Goal: Task Accomplishment & Management: Use online tool/utility

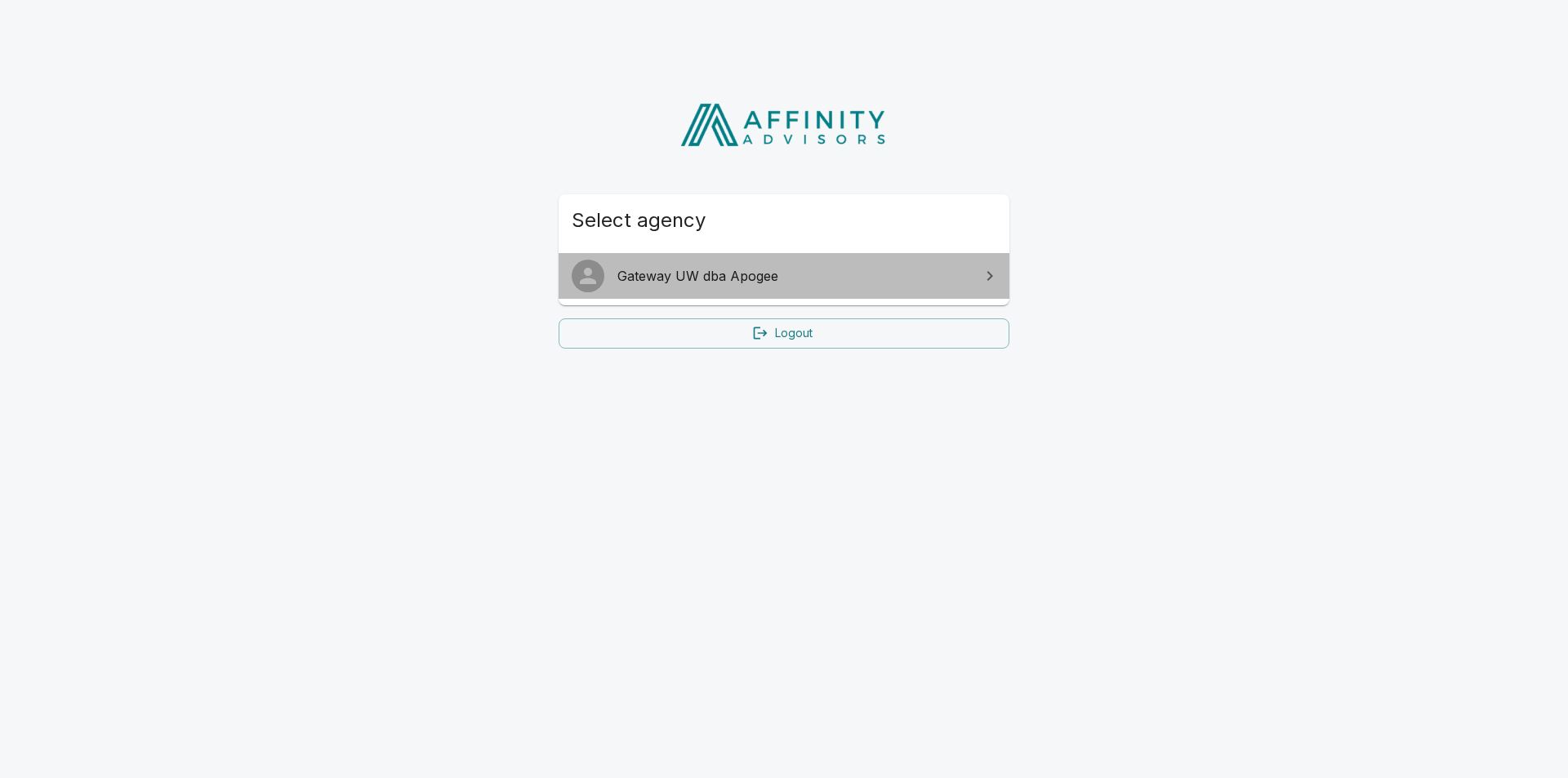
click at [859, 275] on span "Gateway UW dba Apogee" at bounding box center [793, 277] width 352 height 20
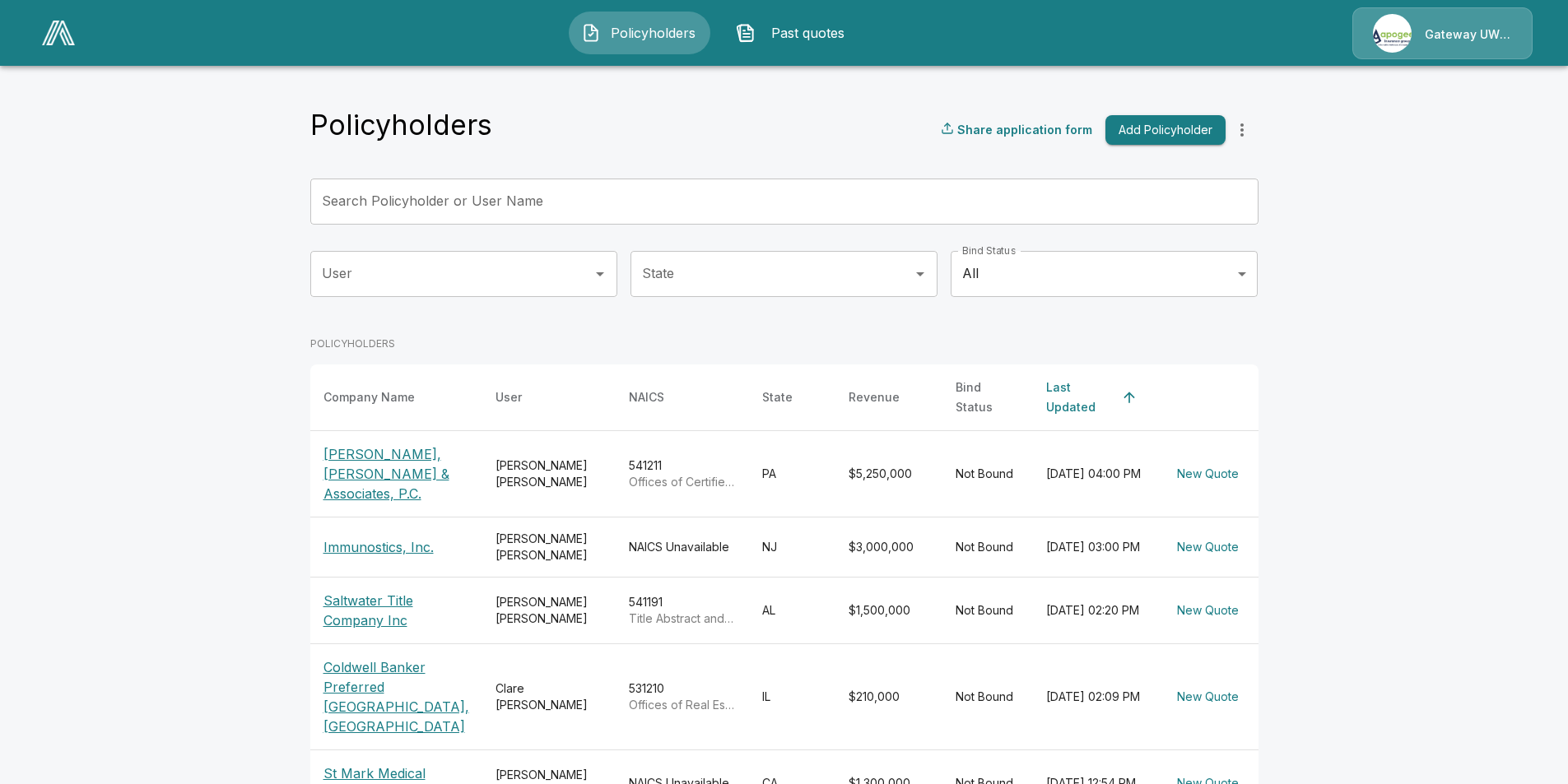
click at [458, 209] on input "Search Policyholder or User Name" at bounding box center [775, 201] width 930 height 46
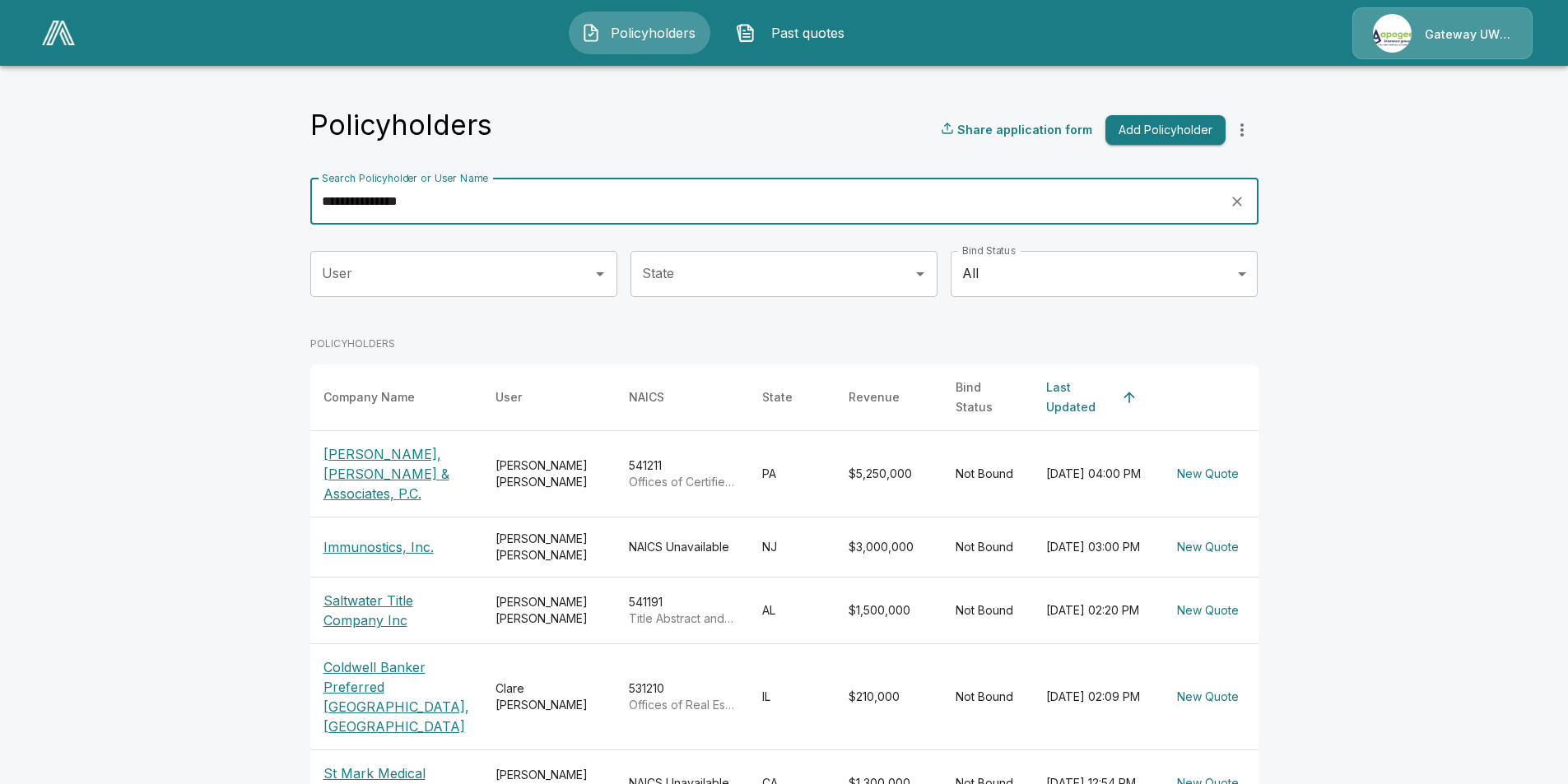
type input "**********"
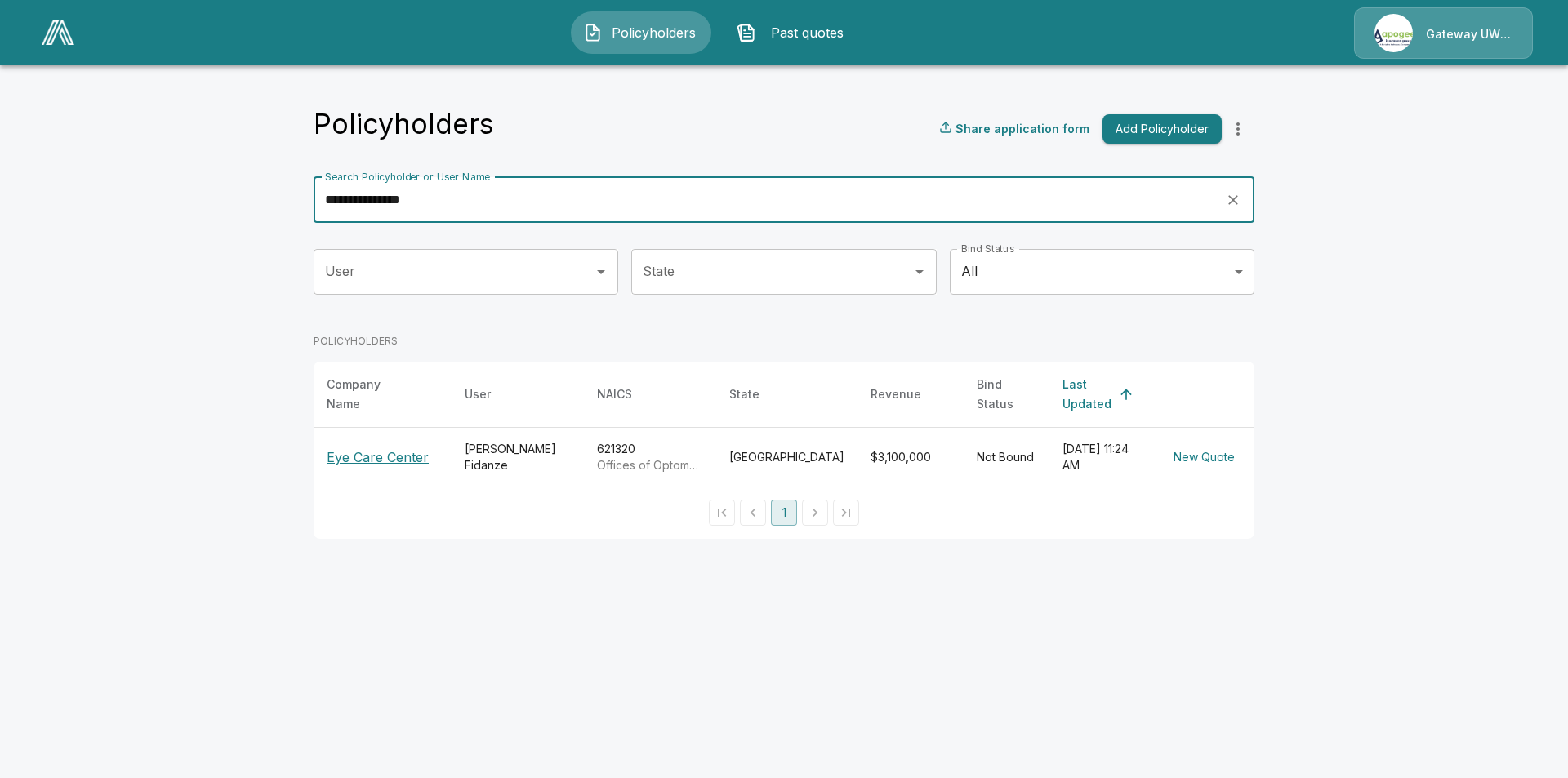
click at [390, 458] on p "Eye Care Center" at bounding box center [382, 457] width 112 height 20
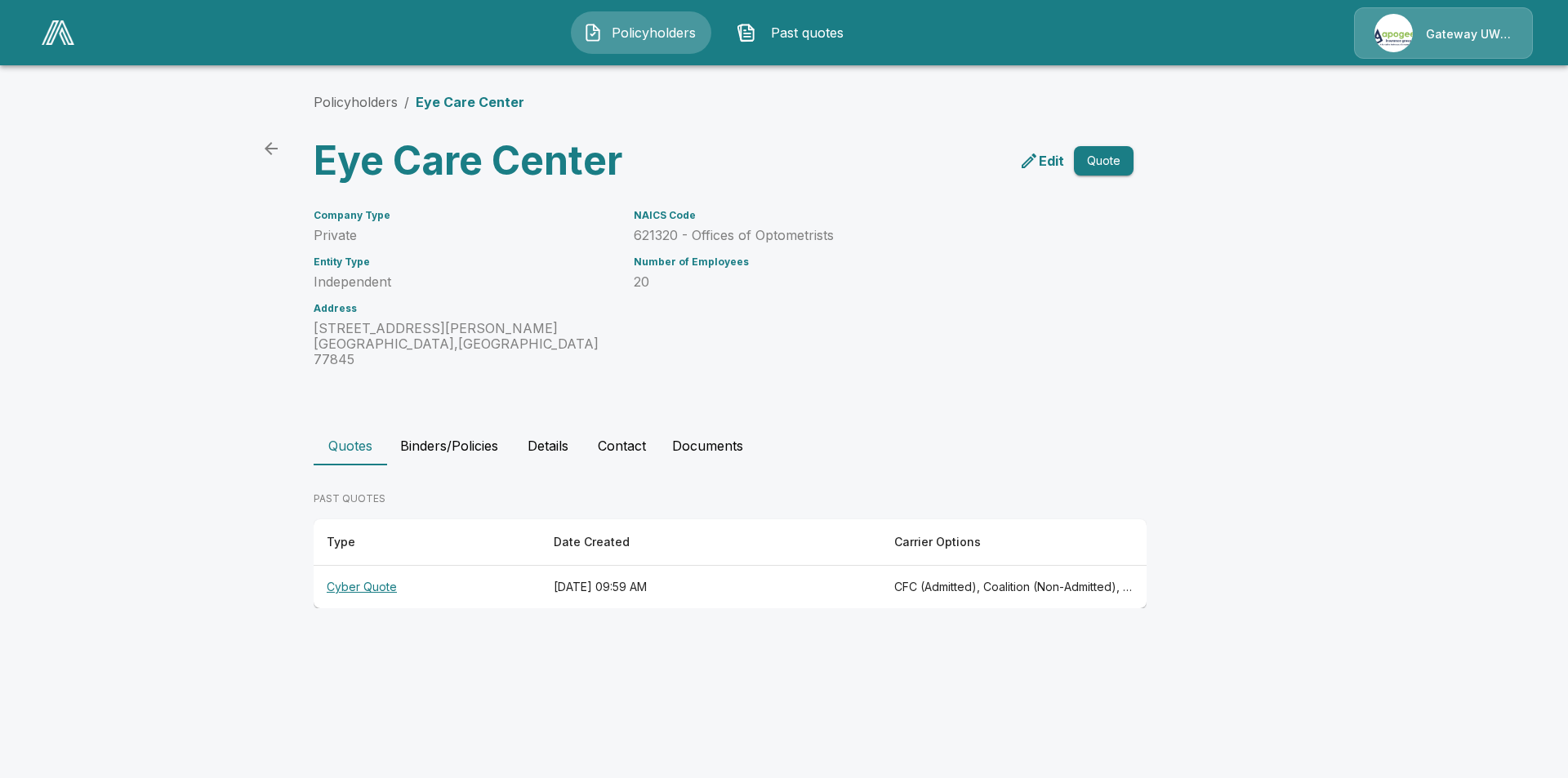
click at [368, 574] on th "Cyber Quote" at bounding box center [427, 587] width 227 height 43
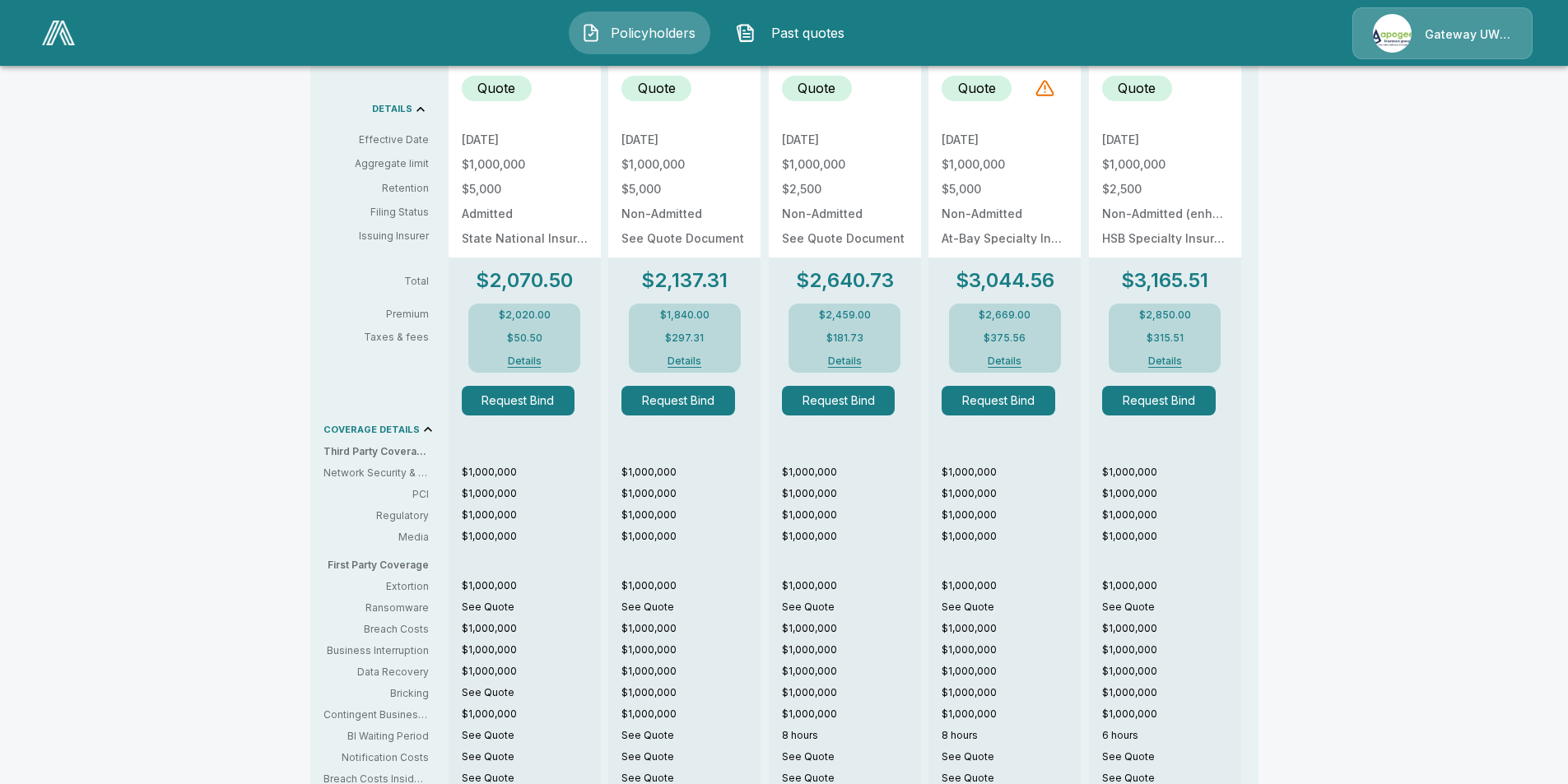
scroll to position [329, 0]
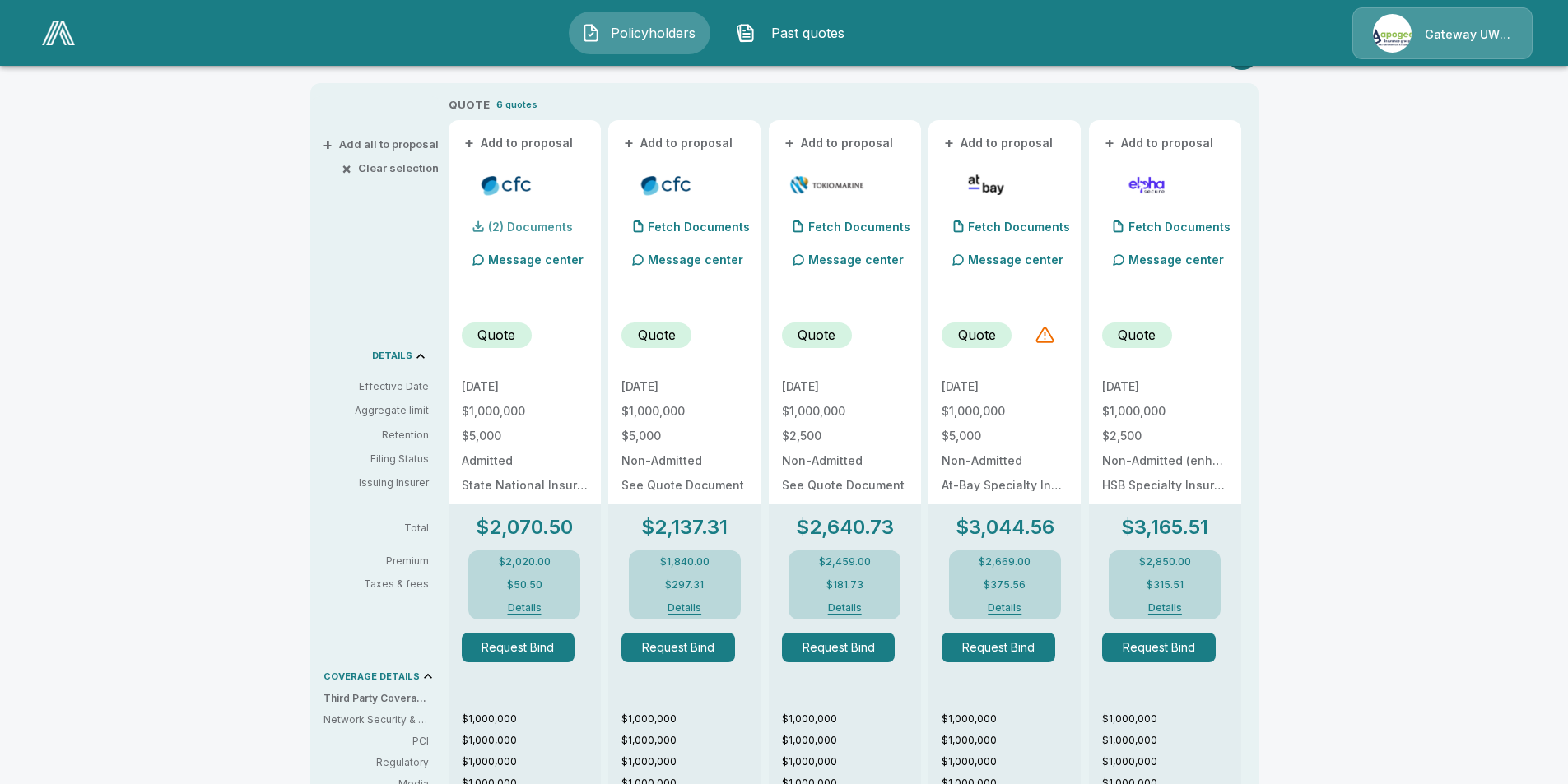
click at [545, 230] on p "(2) Documents" at bounding box center [530, 227] width 85 height 12
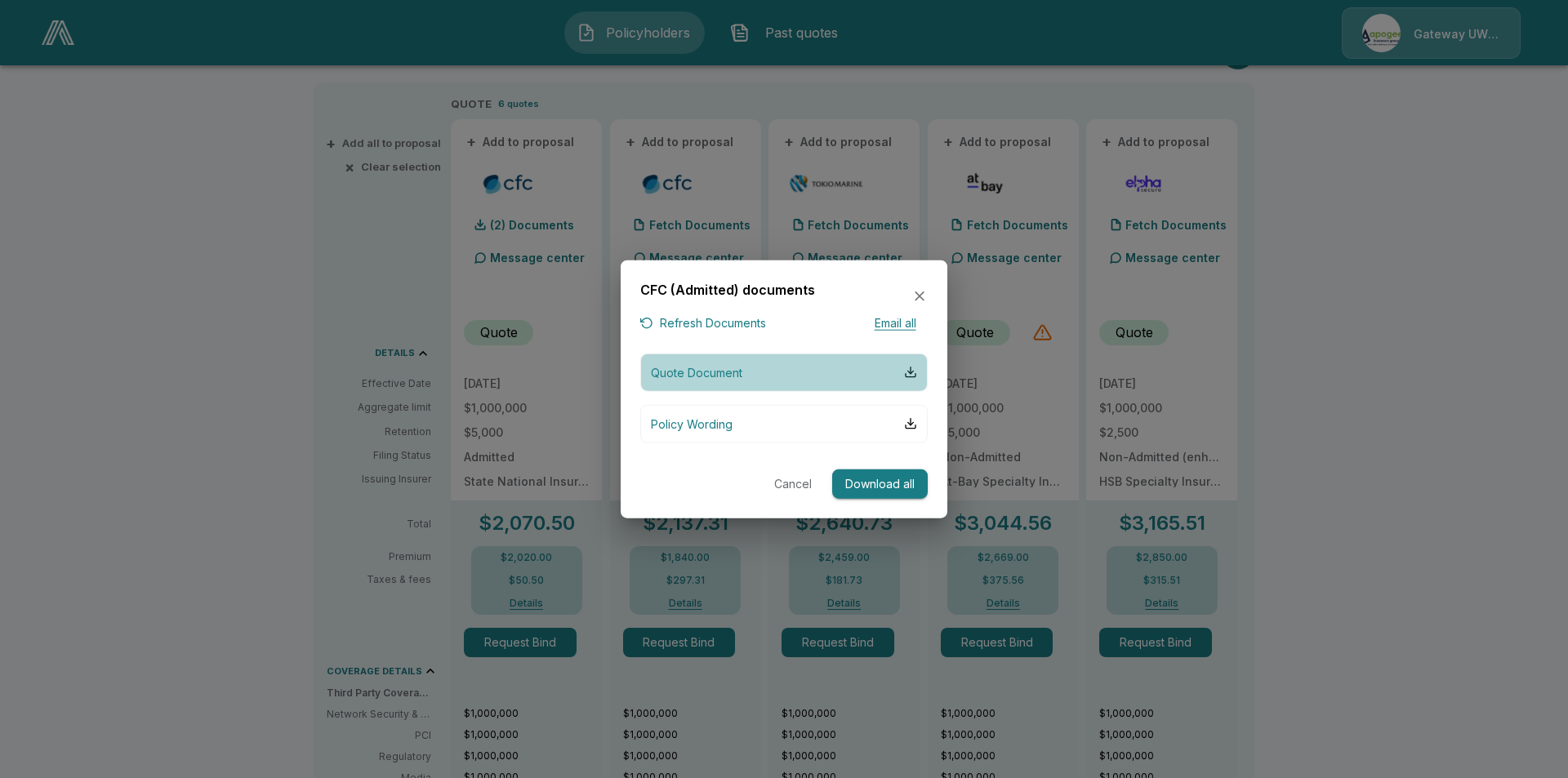
click at [903, 371] on button "Quote Document" at bounding box center [784, 371] width 287 height 38
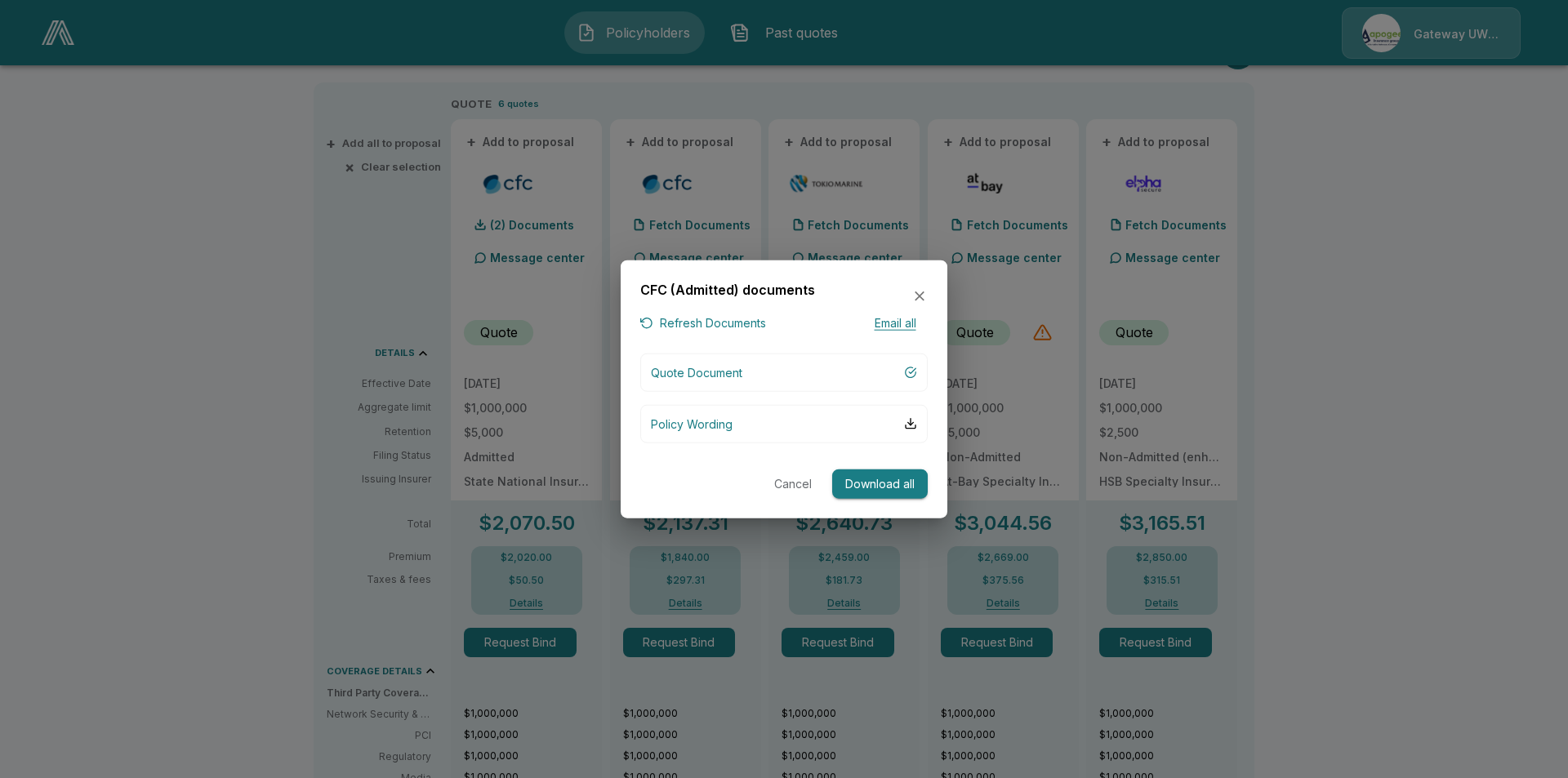
click at [691, 324] on button "Refresh Documents" at bounding box center [703, 323] width 126 height 21
click at [924, 295] on icon "button" at bounding box center [920, 296] width 16 height 16
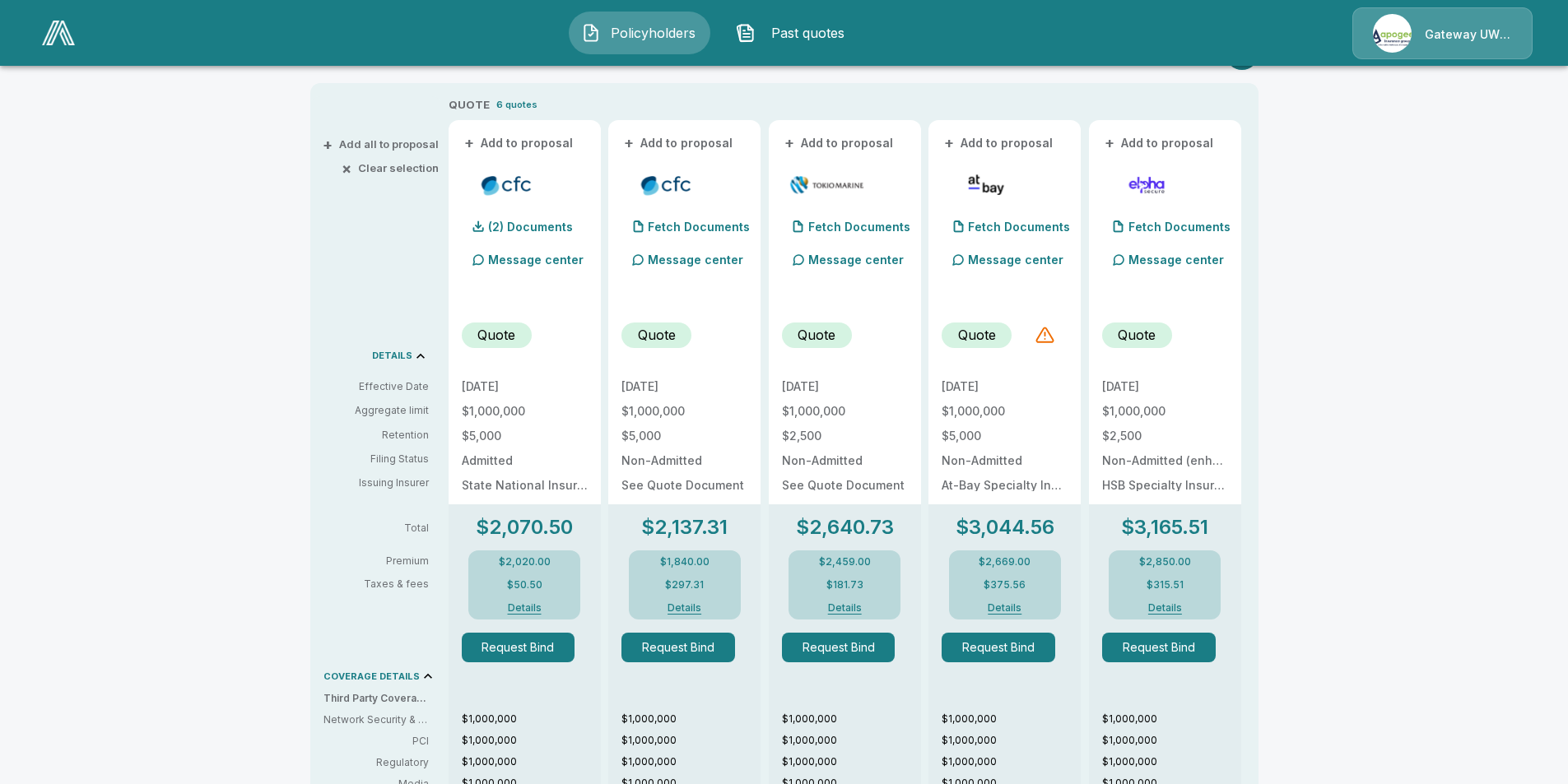
click at [502, 384] on p "4/22/2025" at bounding box center [524, 386] width 126 height 12
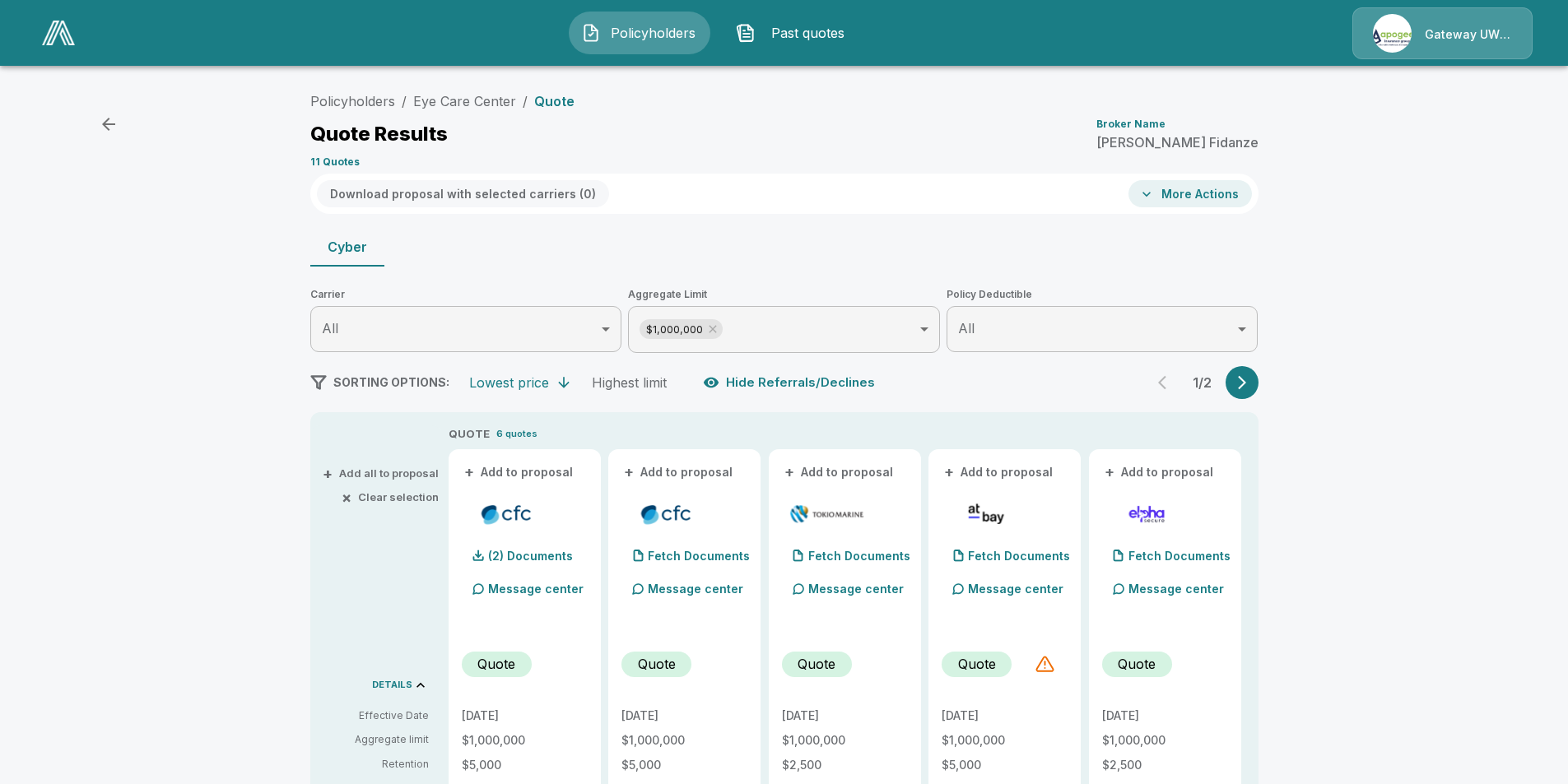
click at [1169, 195] on button "More Actions" at bounding box center [1190, 194] width 124 height 27
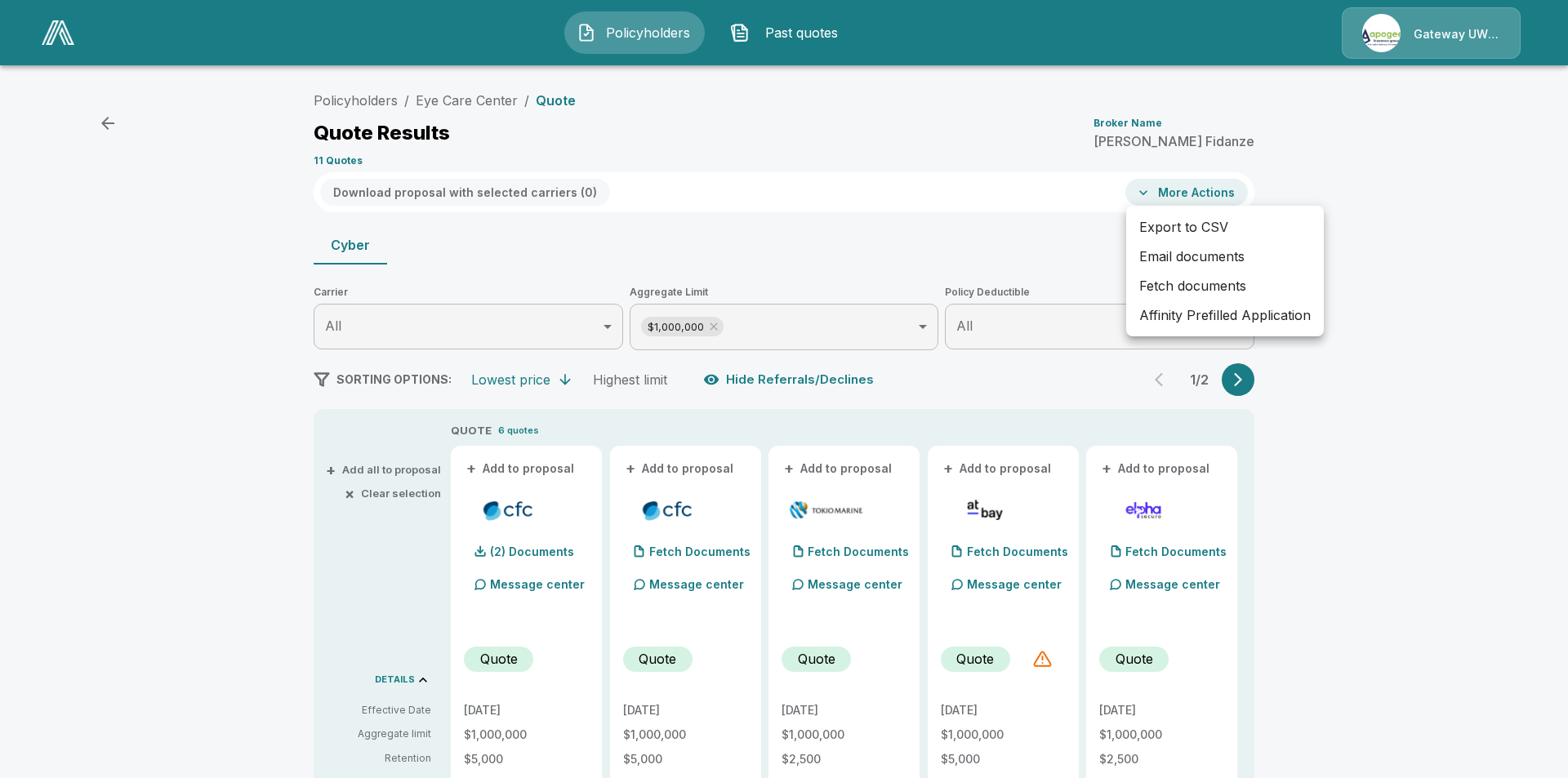
click at [1017, 276] on div at bounding box center [784, 389] width 1568 height 778
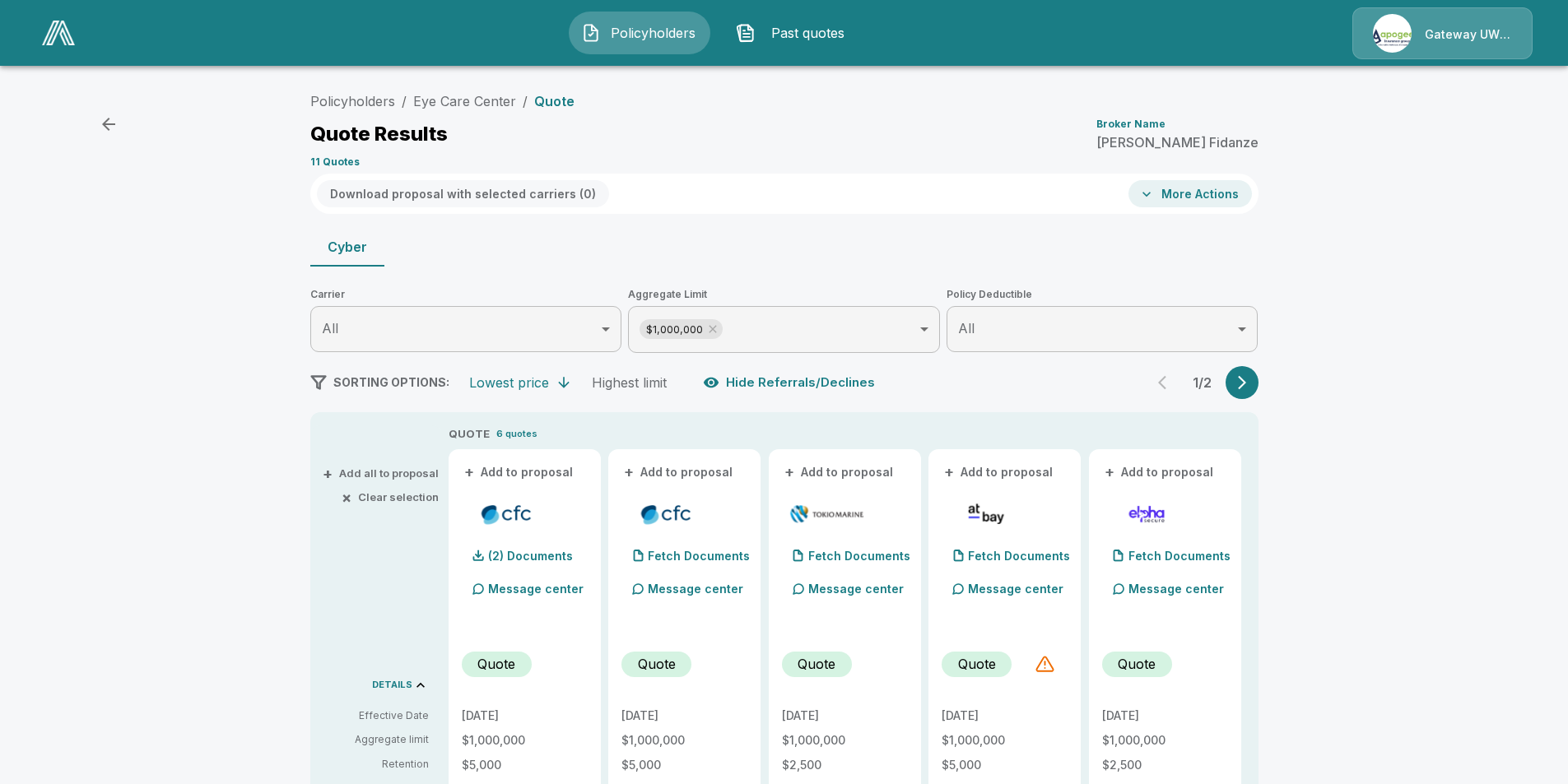
click at [109, 131] on icon "button" at bounding box center [108, 125] width 20 height 20
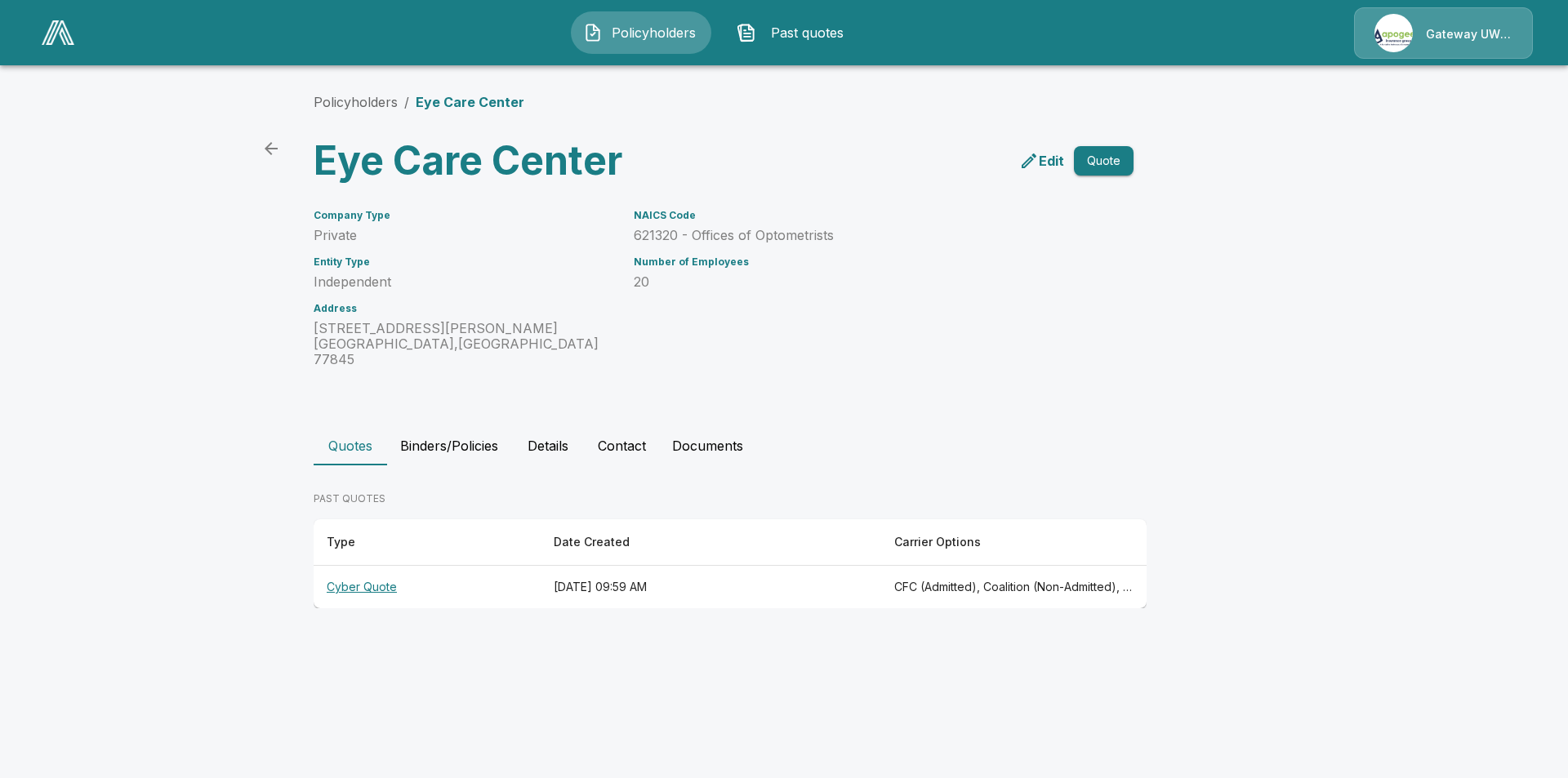
click at [560, 426] on button "Details" at bounding box center [548, 445] width 73 height 39
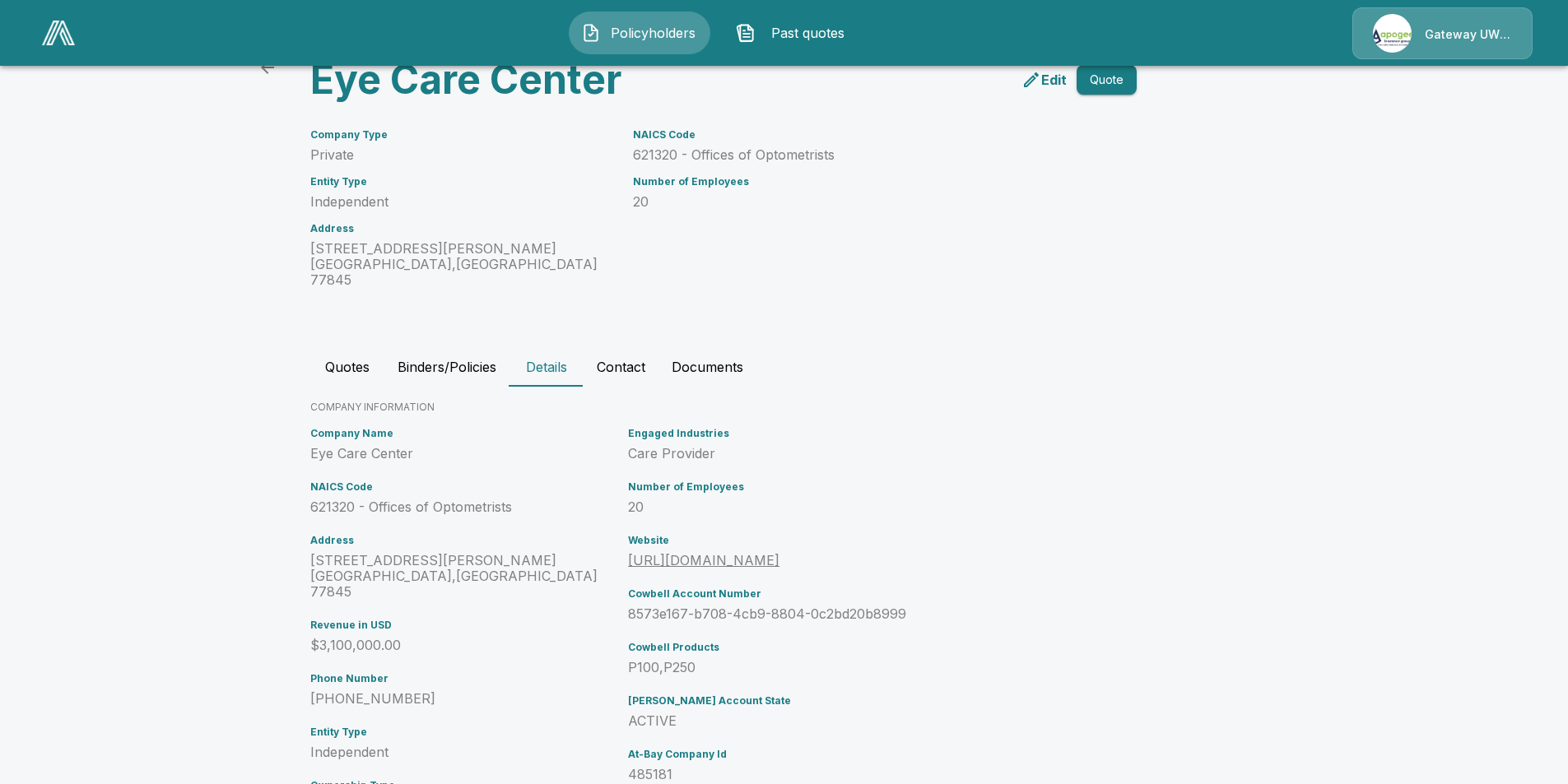
scroll to position [132, 0]
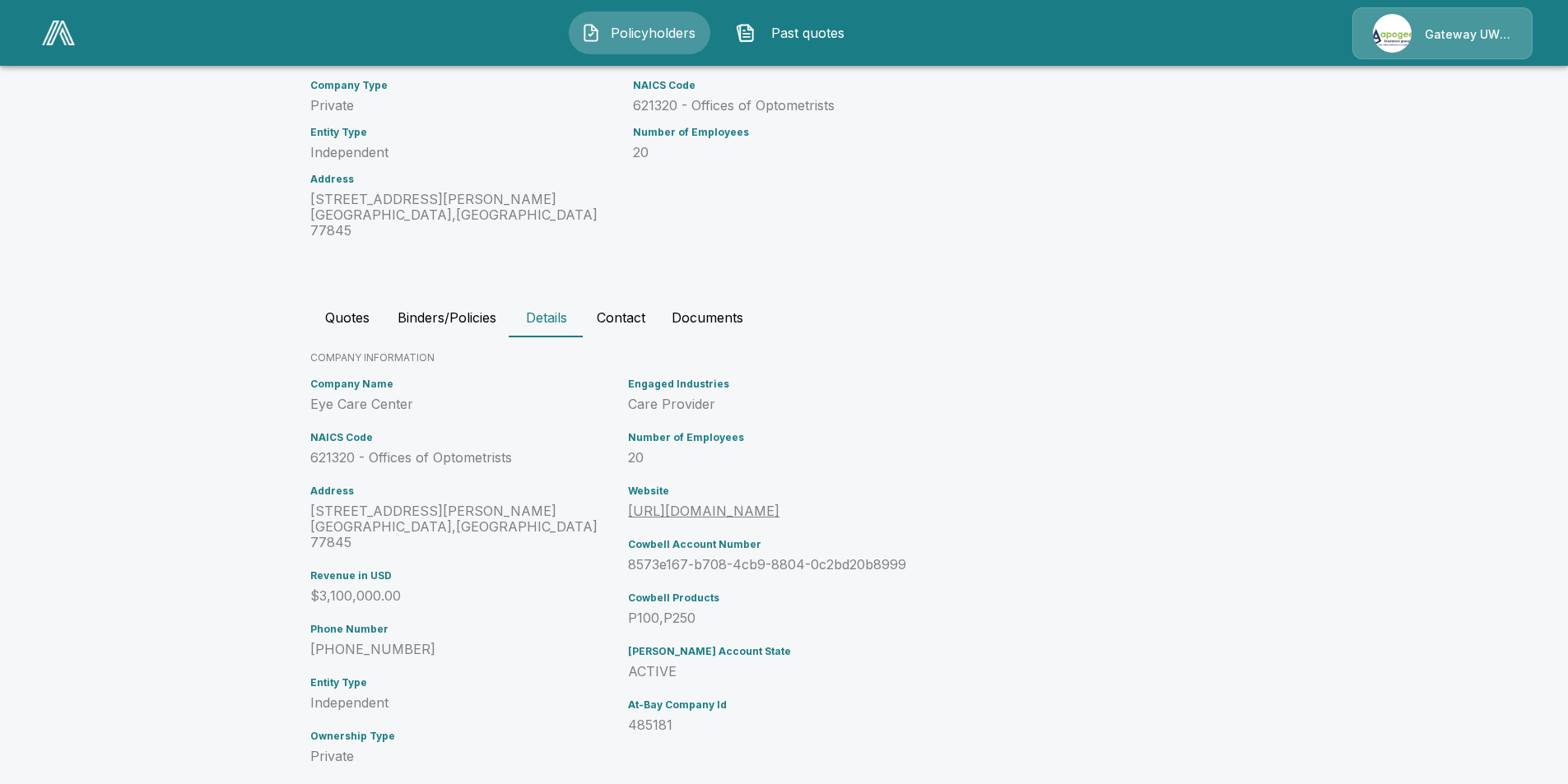
click at [641, 310] on button "Contact" at bounding box center [621, 317] width 75 height 39
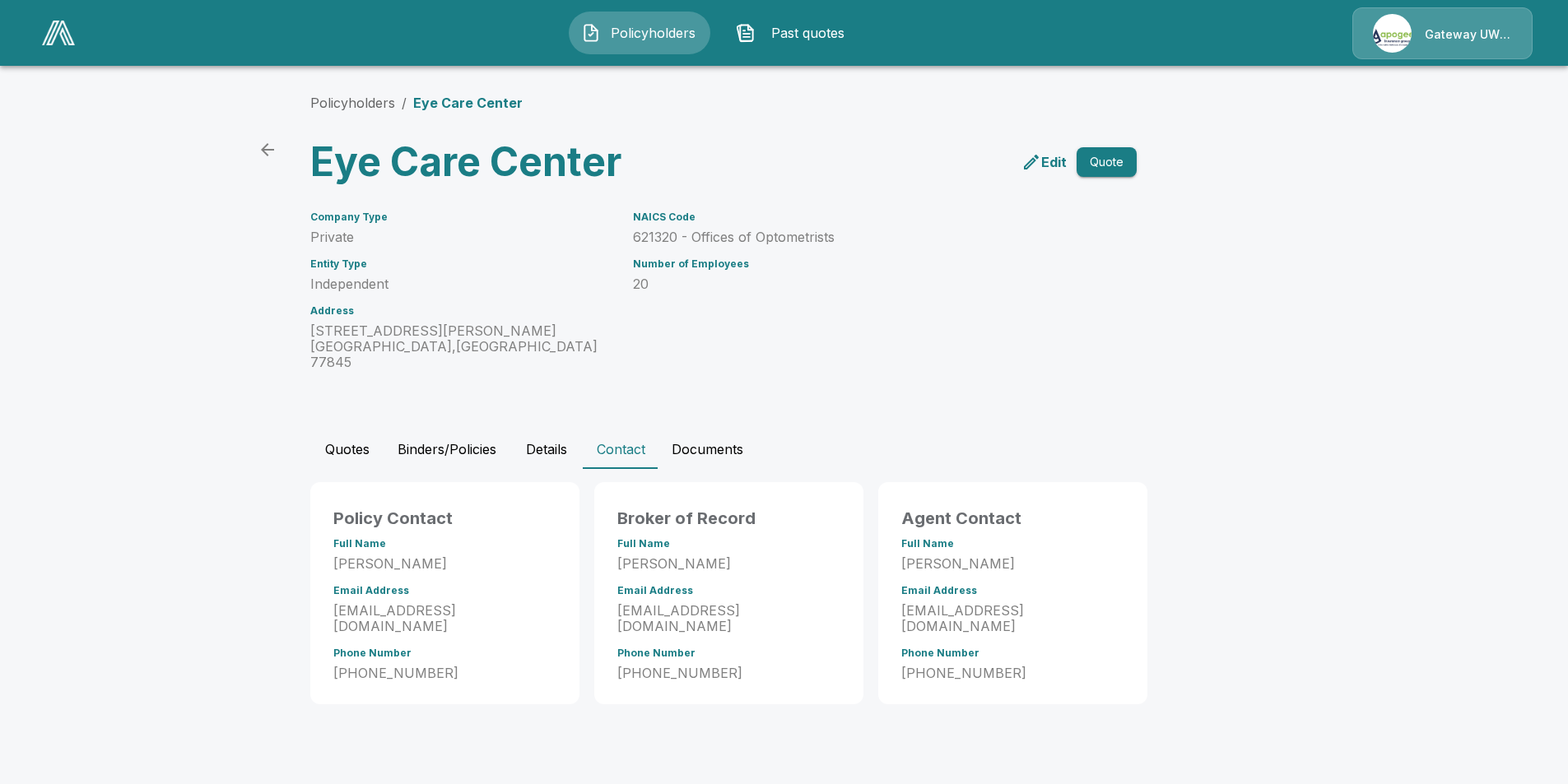
scroll to position [0, 0]
click at [702, 311] on div "NAICS Code 621320 - Offices of Optometrists Number of Employees 20" at bounding box center [860, 281] width 484 height 178
click at [716, 432] on button "Documents" at bounding box center [713, 449] width 98 height 39
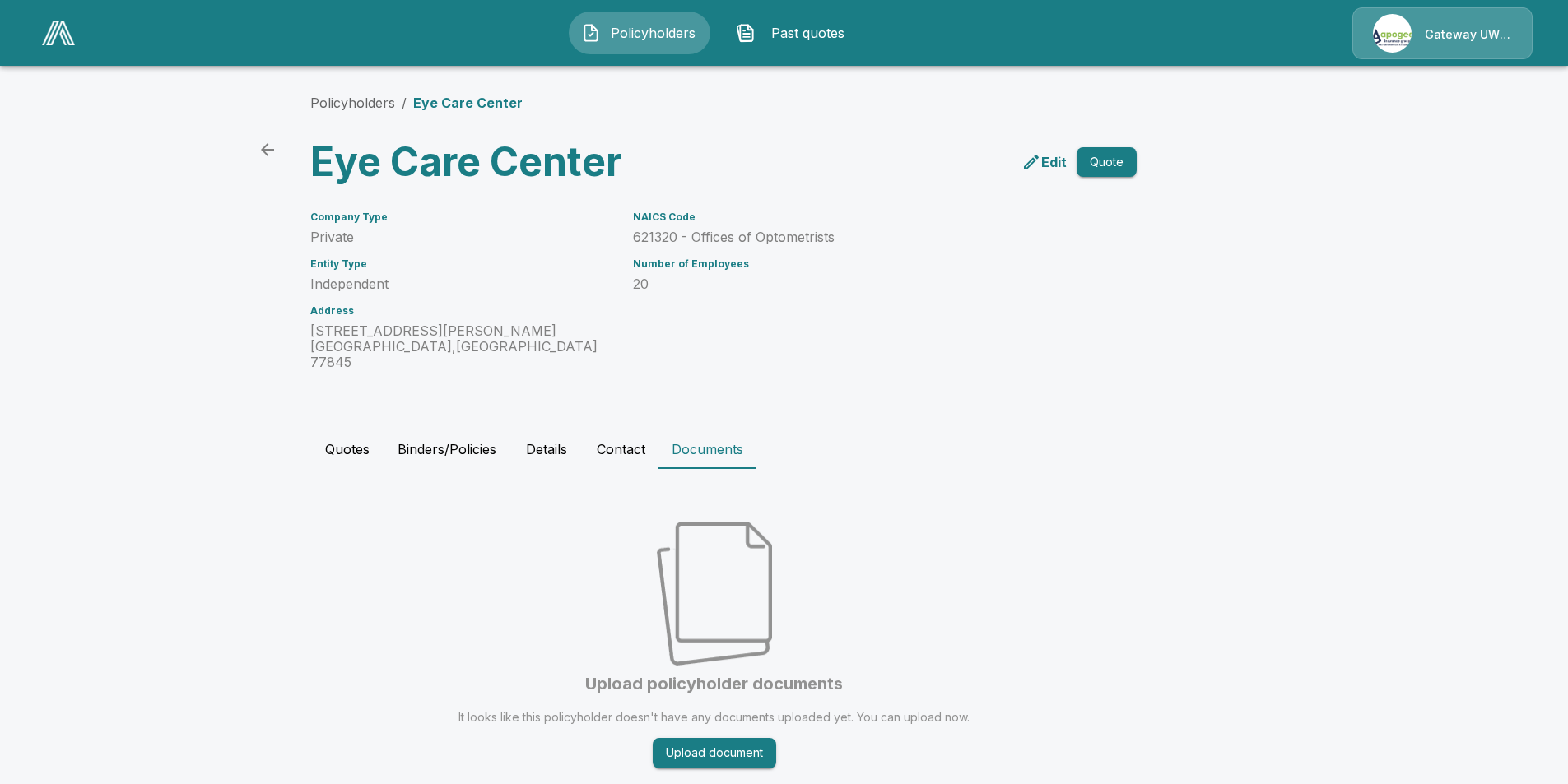
scroll to position [26, 0]
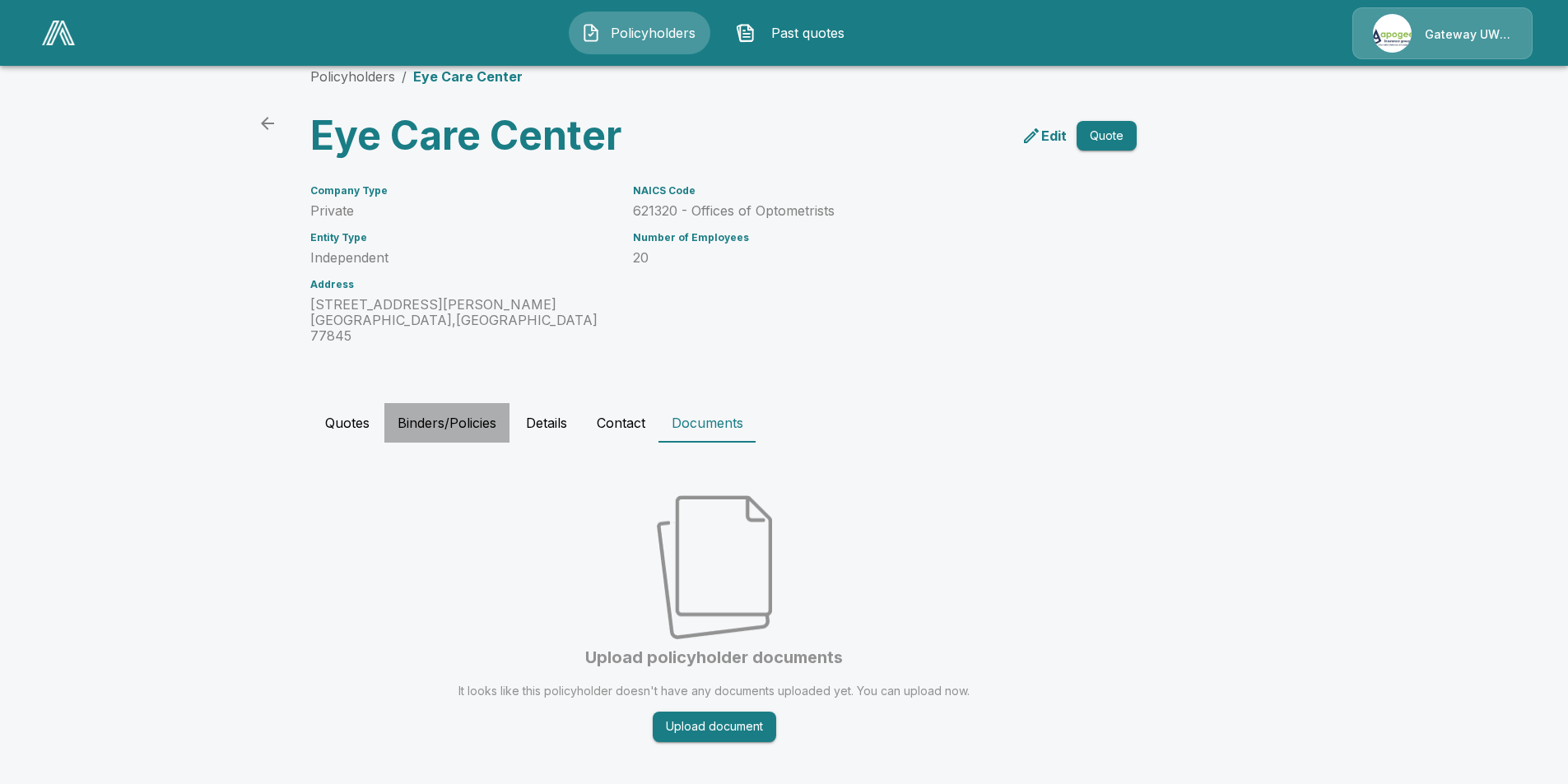
click at [476, 410] on button "Binders/Policies" at bounding box center [446, 423] width 125 height 39
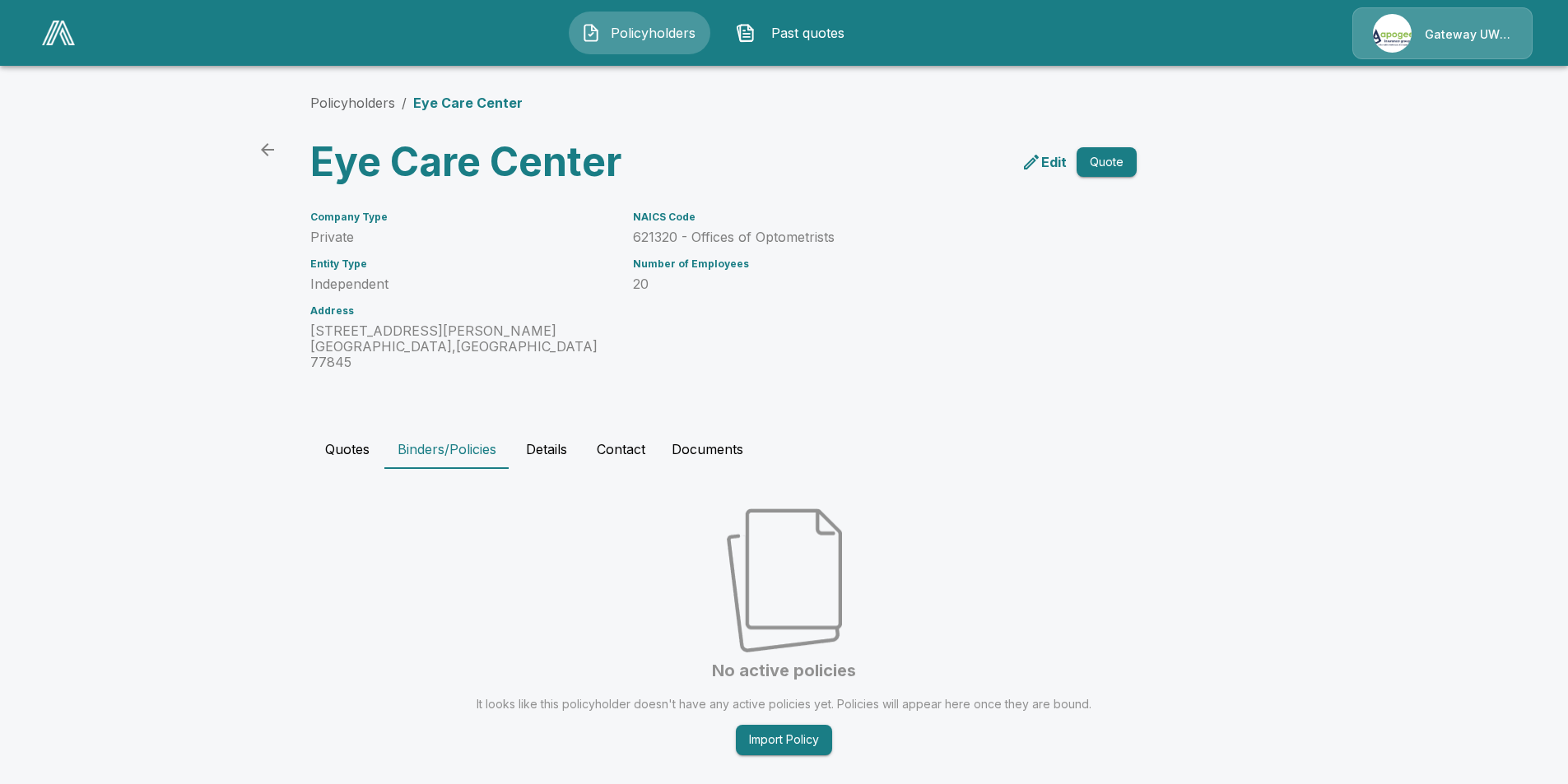
click at [563, 435] on button "Details" at bounding box center [545, 449] width 74 height 39
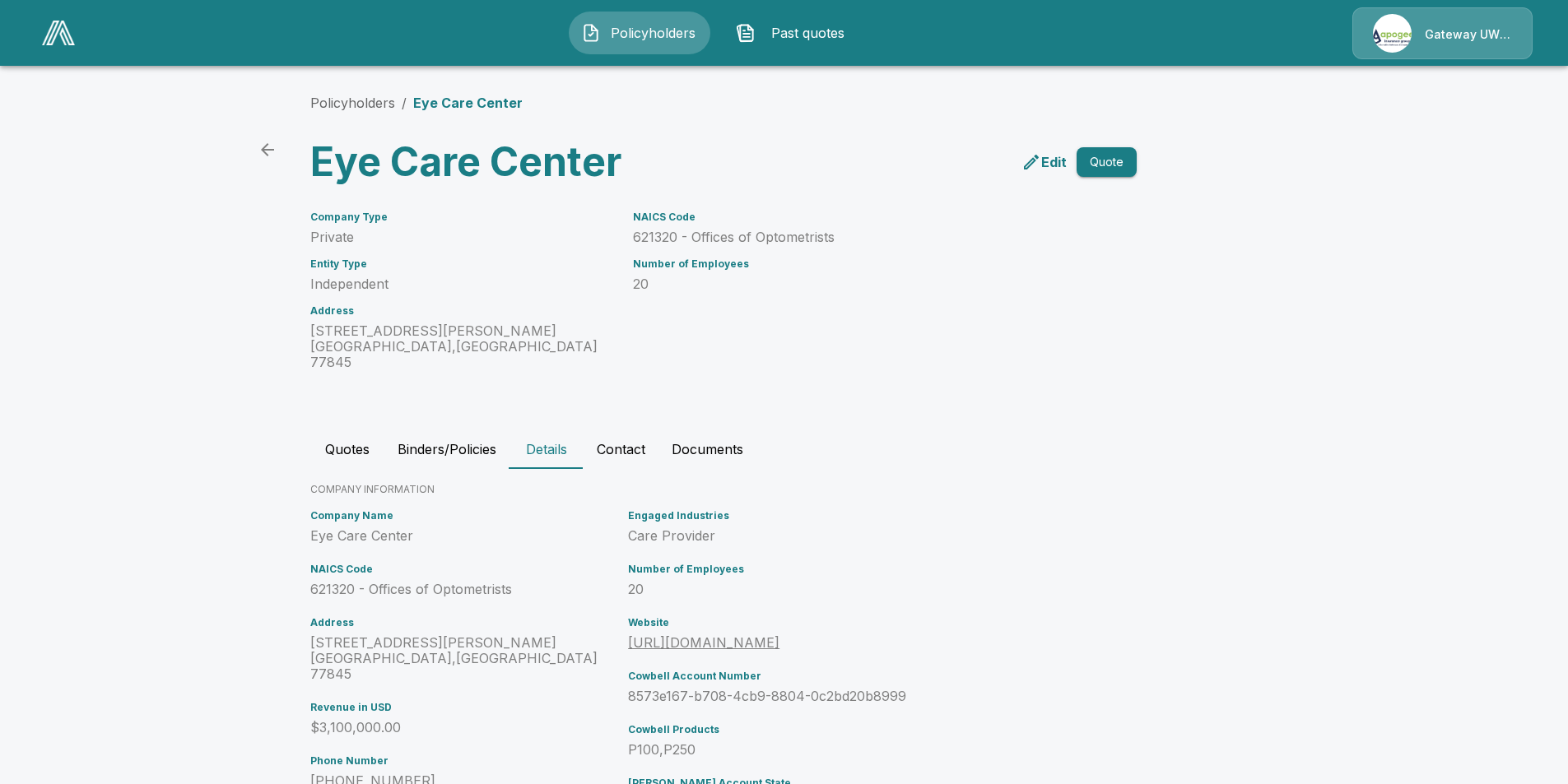
scroll to position [132, 0]
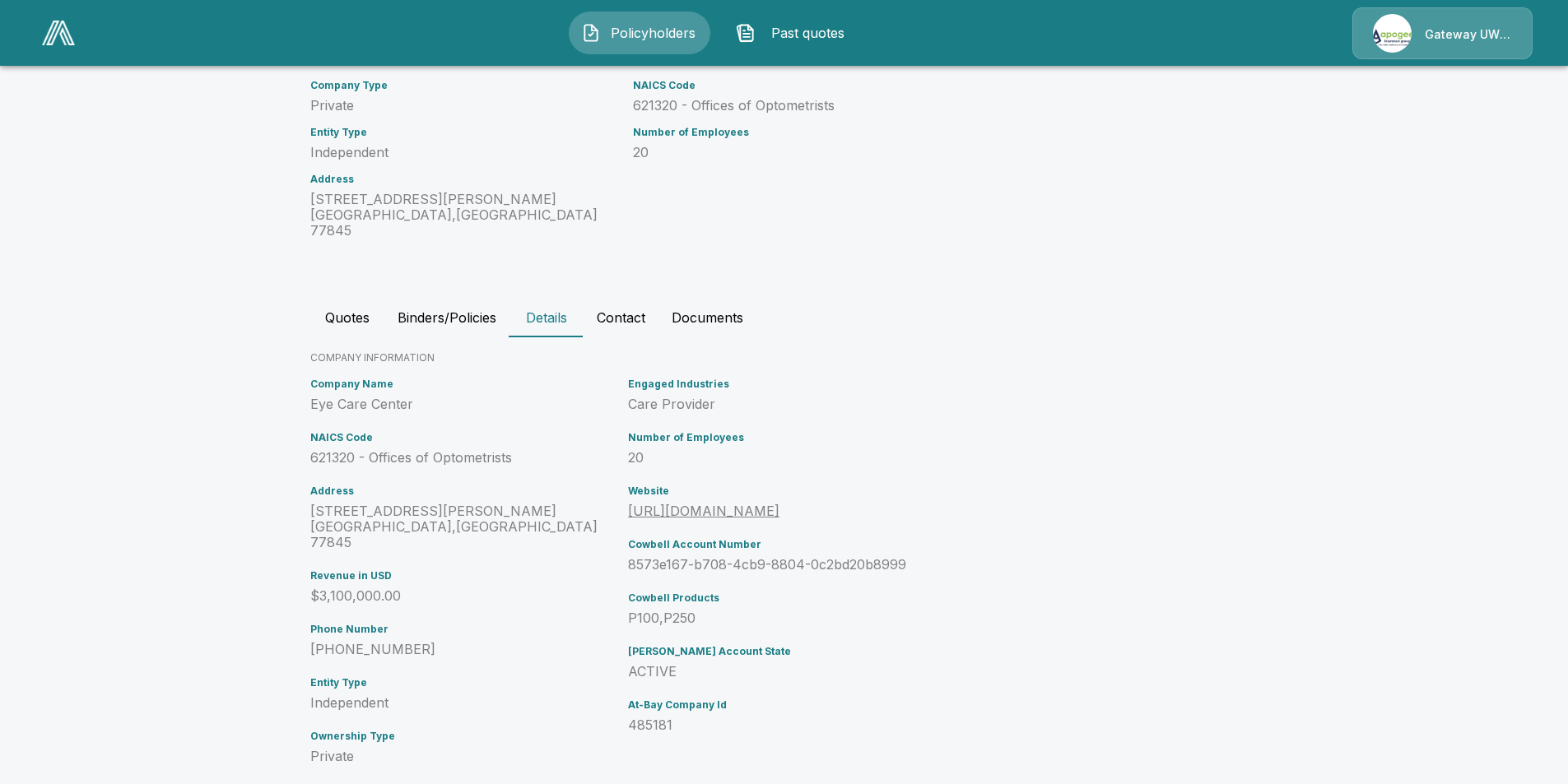
click at [360, 303] on button "Quotes" at bounding box center [347, 317] width 74 height 39
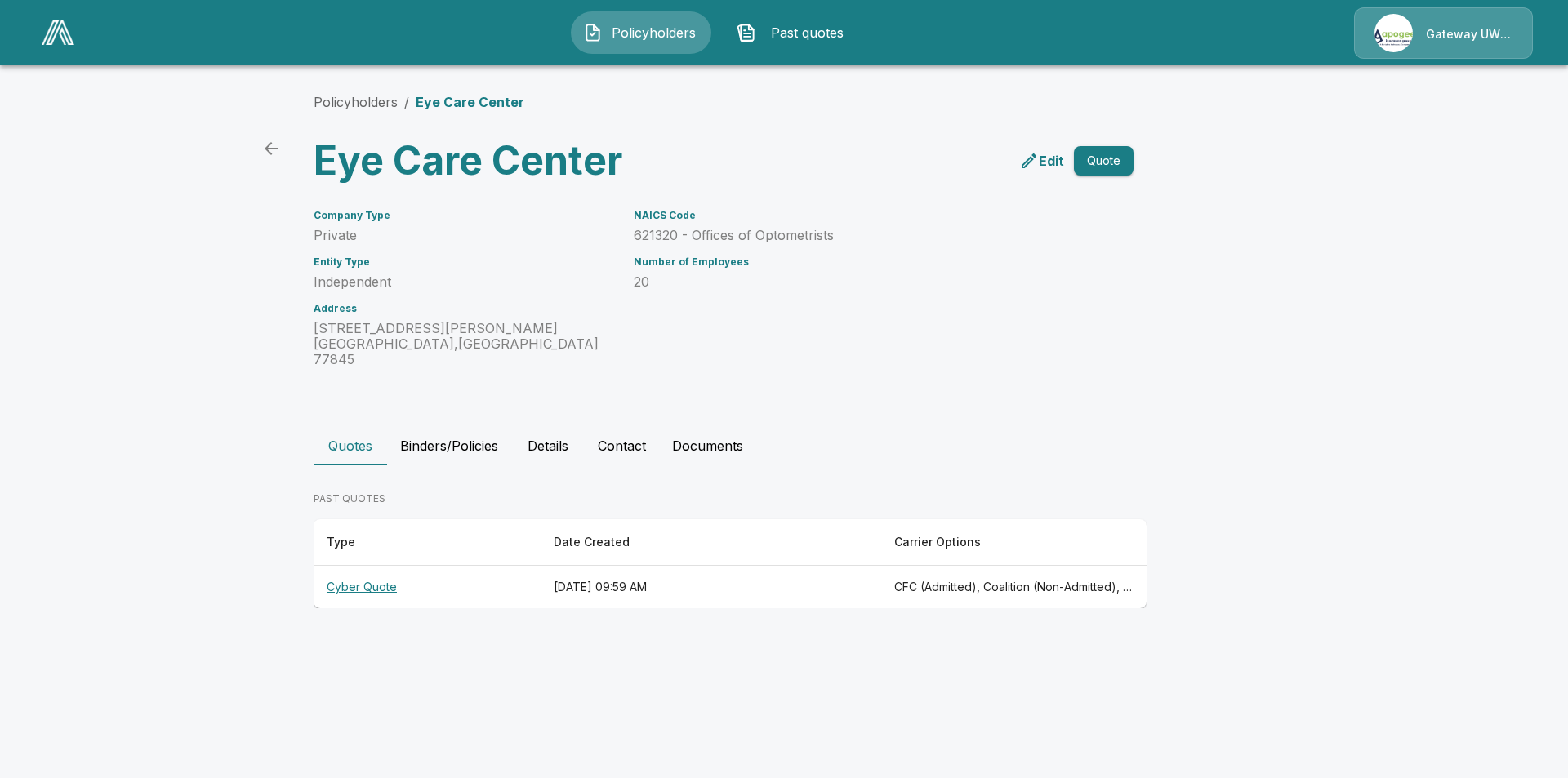
click at [1085, 581] on th "CFC (Admitted), Coalition (Non-Admitted), Coalition (Admitted), Beazley, Tokio …" at bounding box center [1014, 587] width 266 height 43
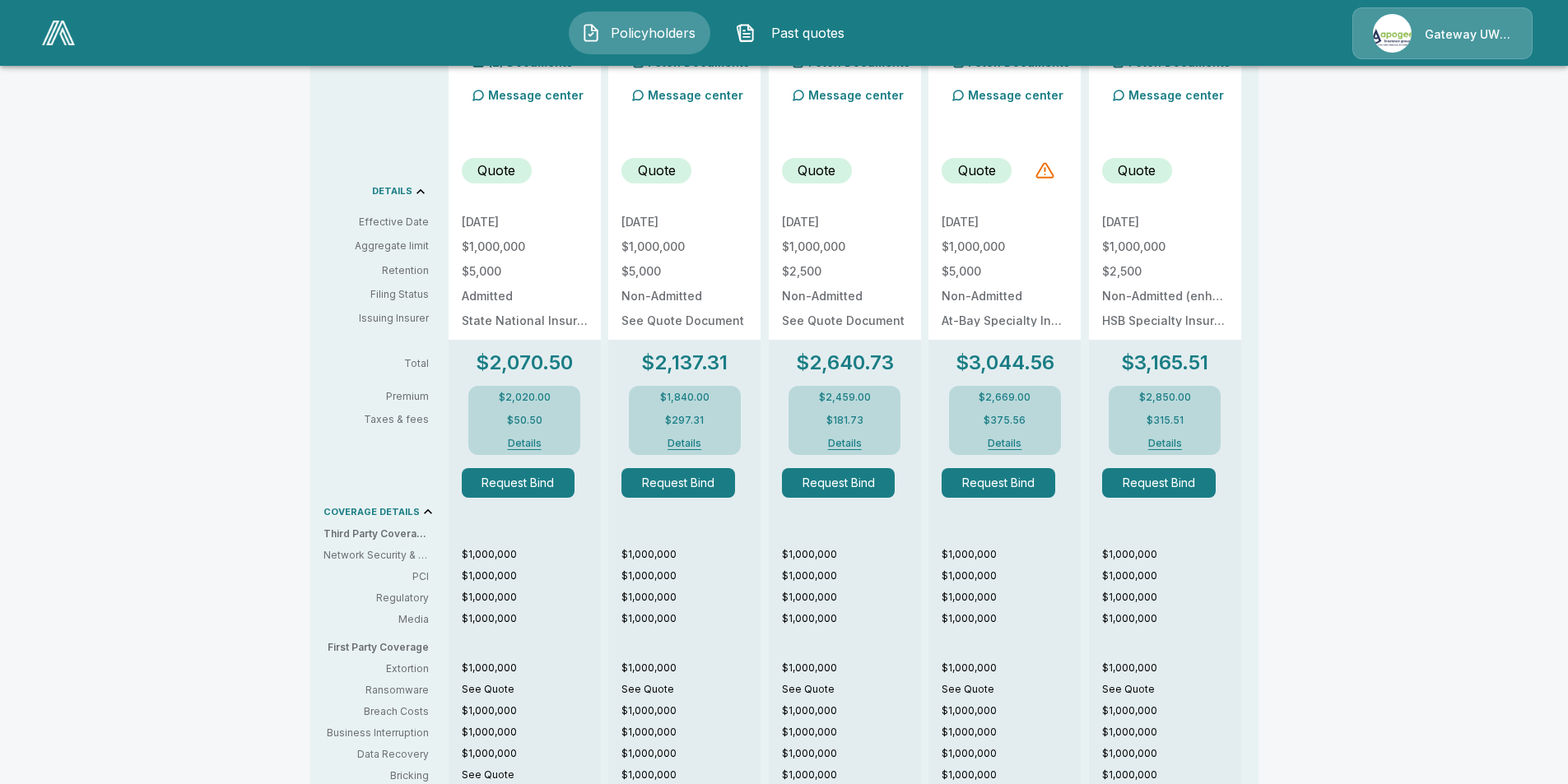
scroll to position [870, 0]
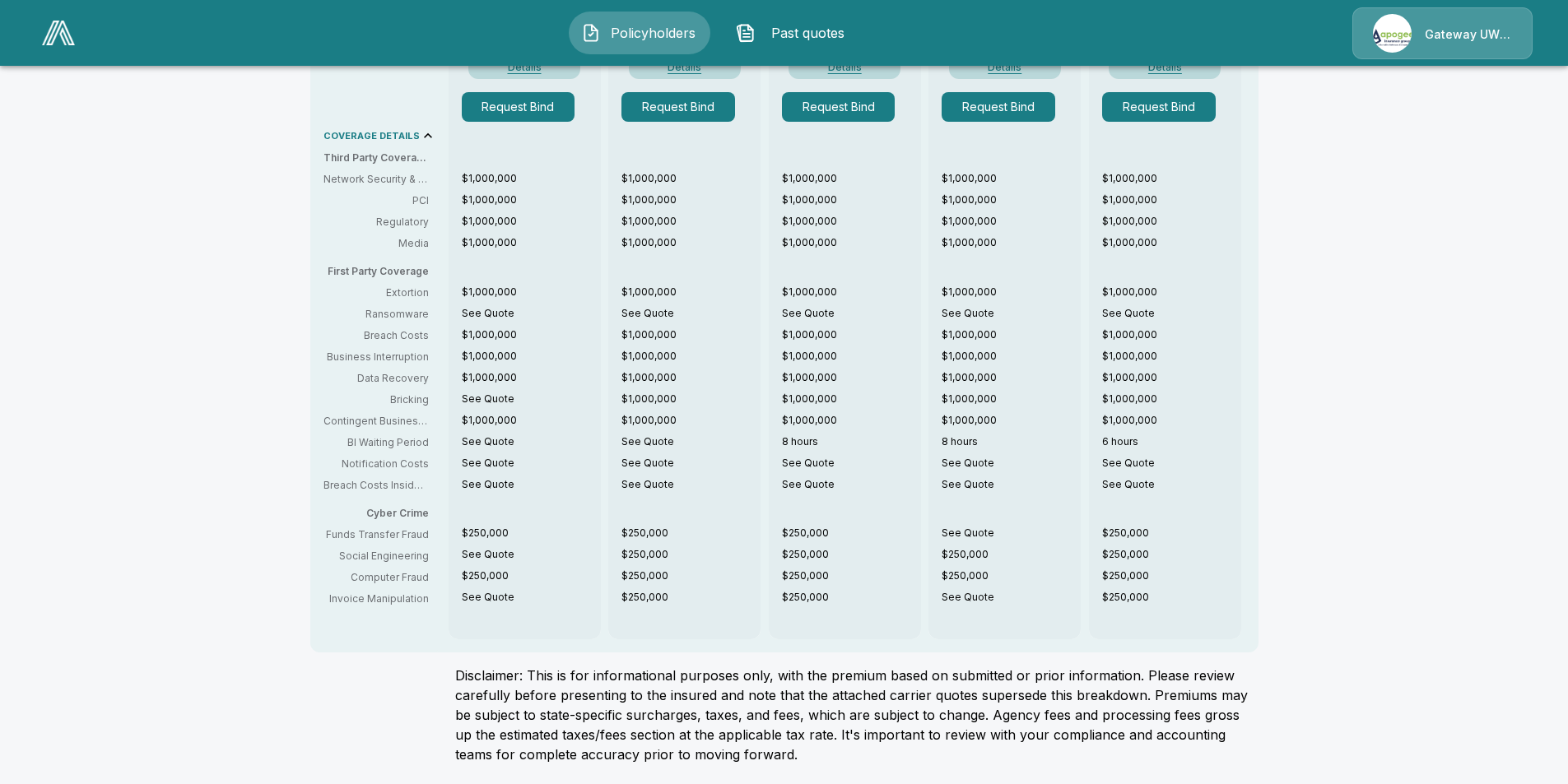
drag, startPoint x: 871, startPoint y: 396, endPoint x: 479, endPoint y: 729, distance: 514.3
click at [479, 729] on p "Disclaimer: This is for informational purposes only, with the premium based on …" at bounding box center [857, 715] width 803 height 98
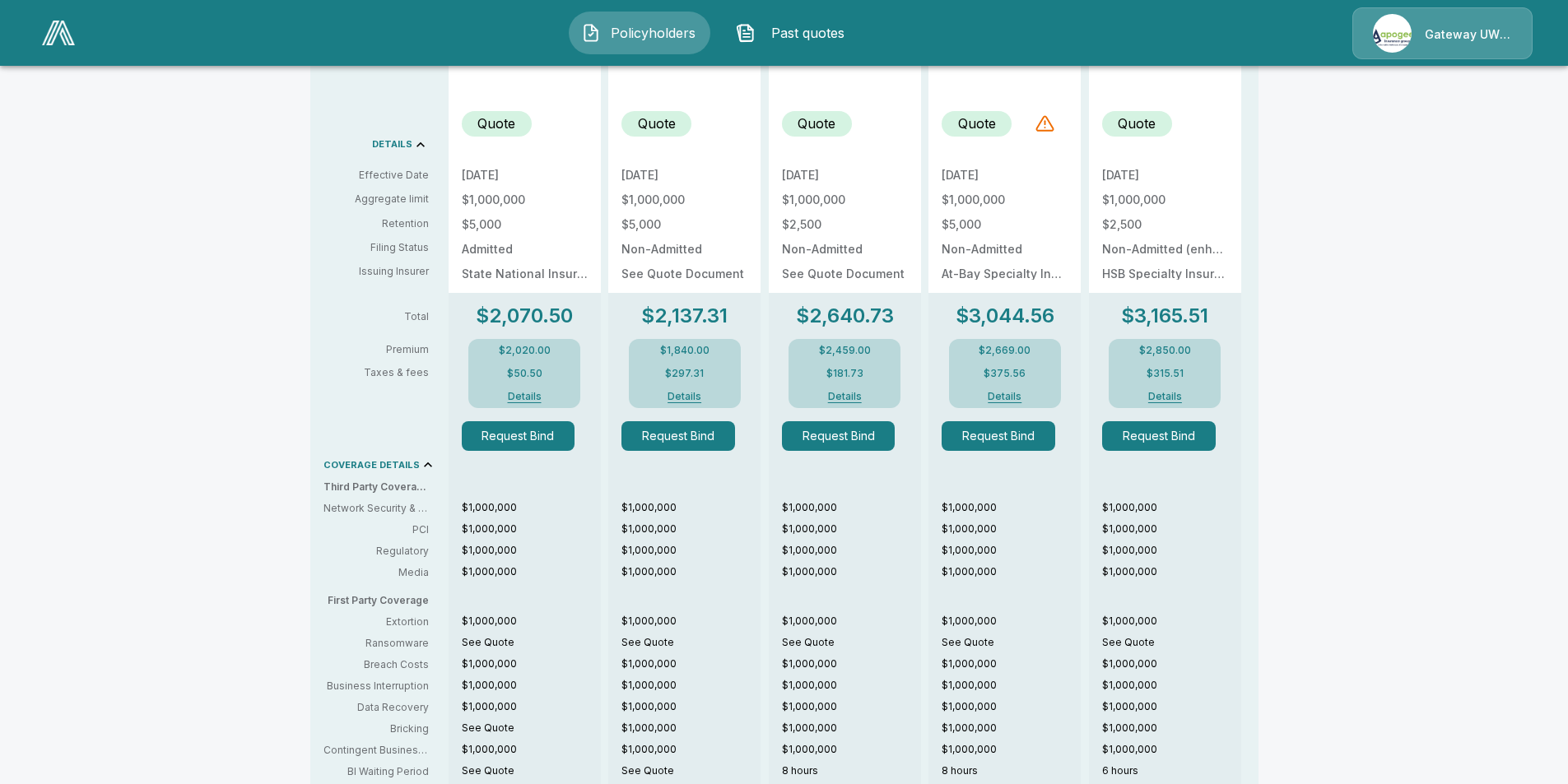
click at [517, 440] on button "Request Bind" at bounding box center [518, 436] width 114 height 30
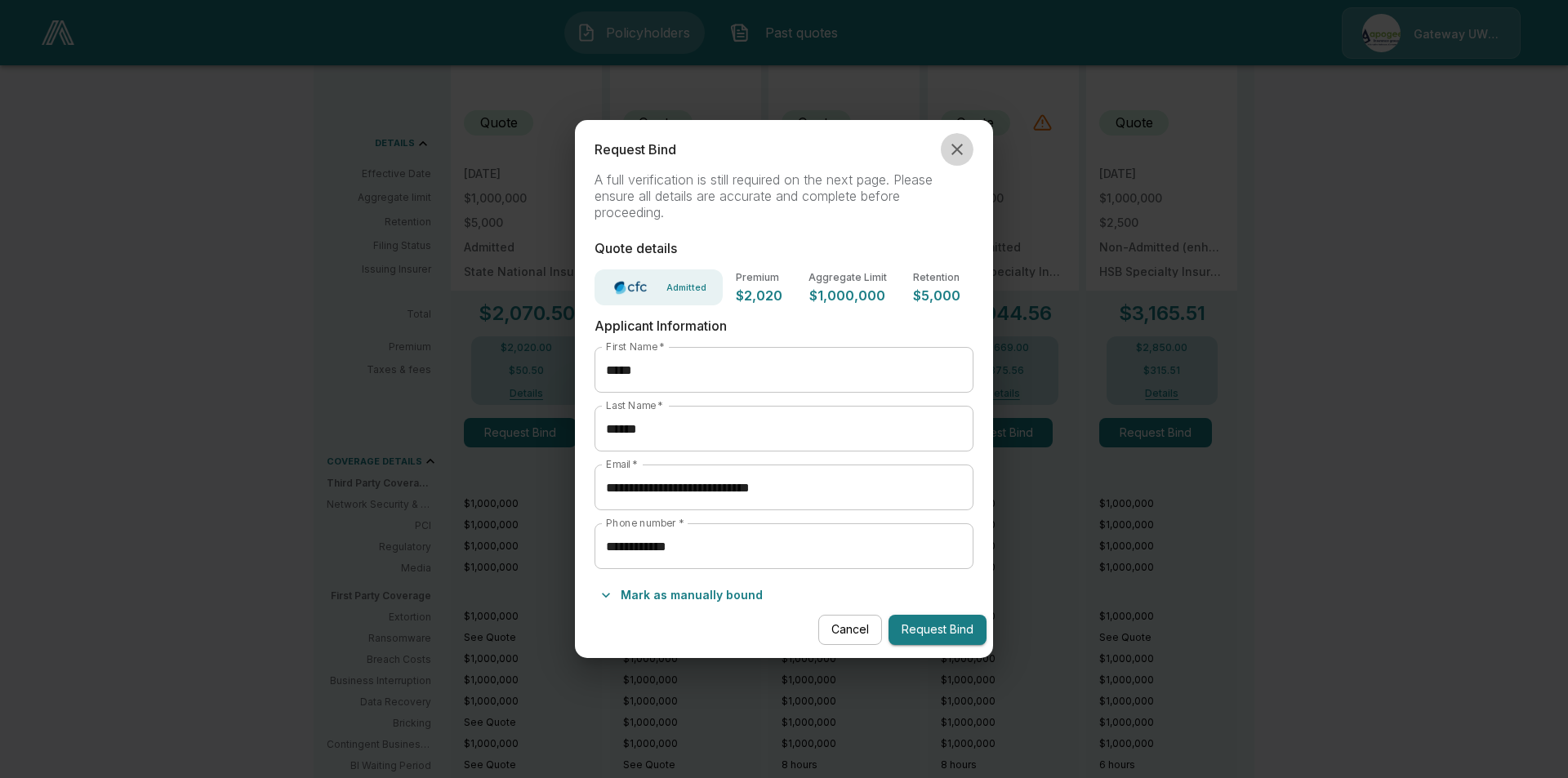
click at [958, 155] on icon "button" at bounding box center [957, 149] width 12 height 12
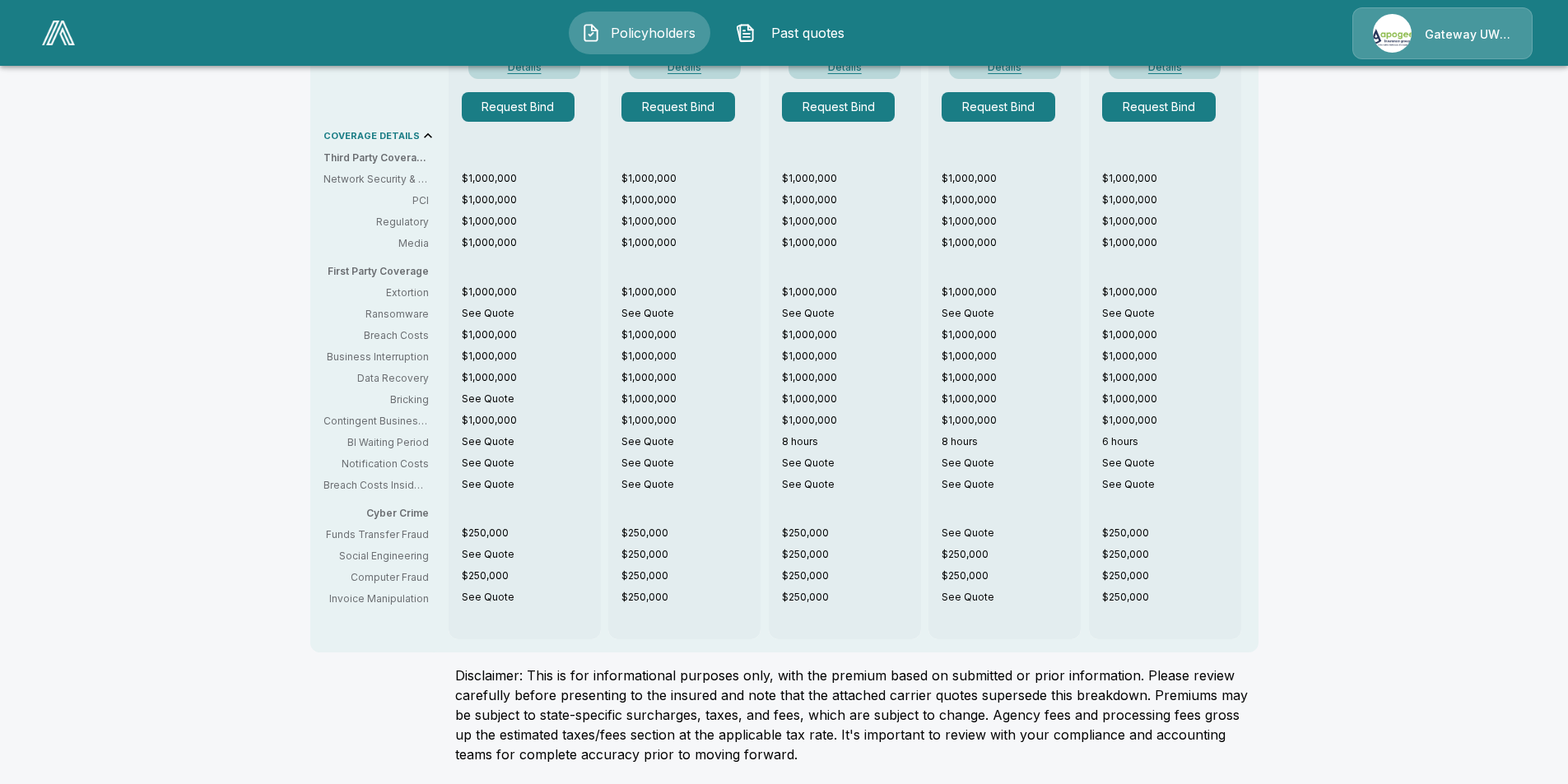
scroll to position [623, 0]
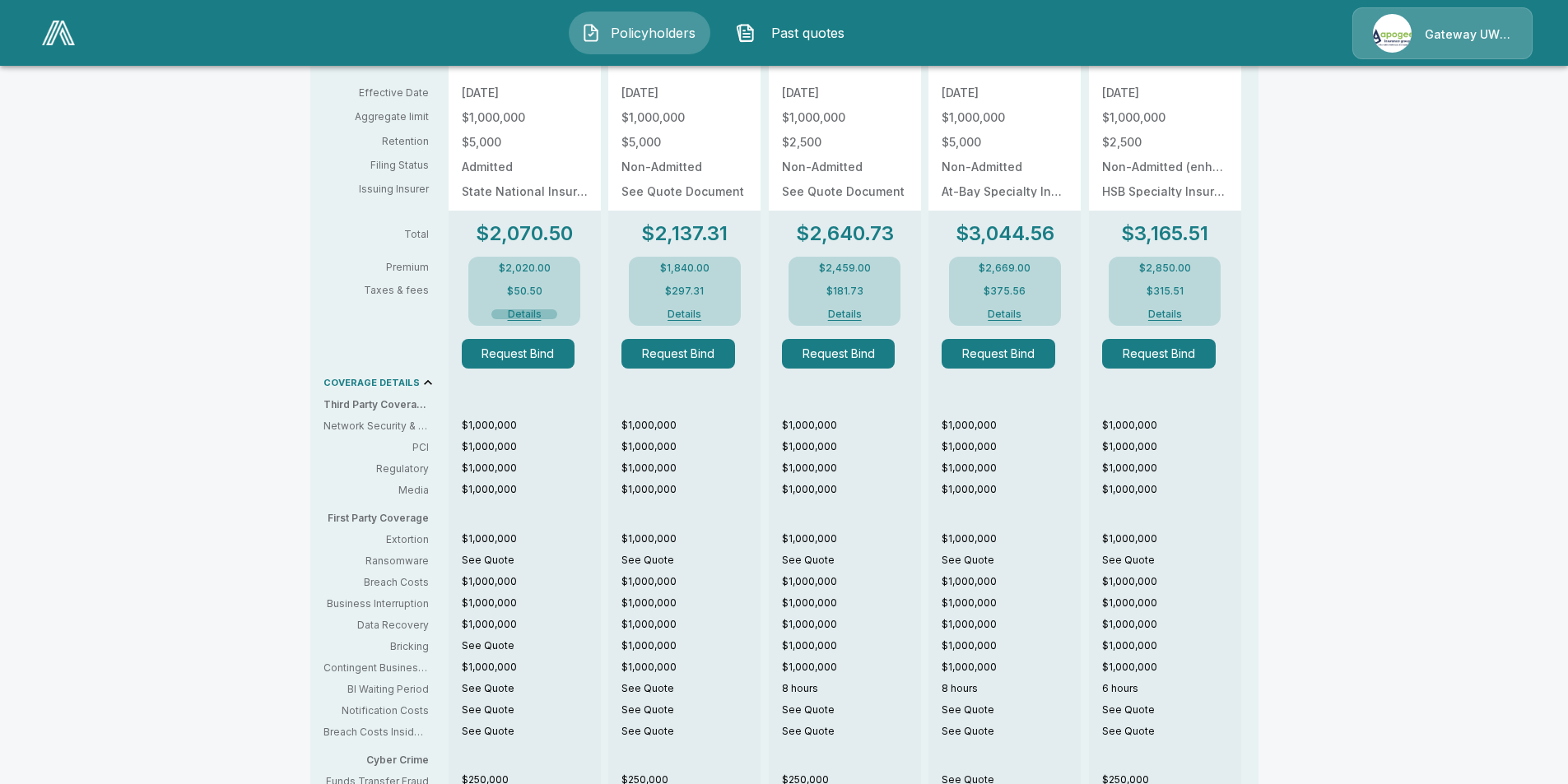
click at [529, 315] on button "Details" at bounding box center [524, 314] width 66 height 10
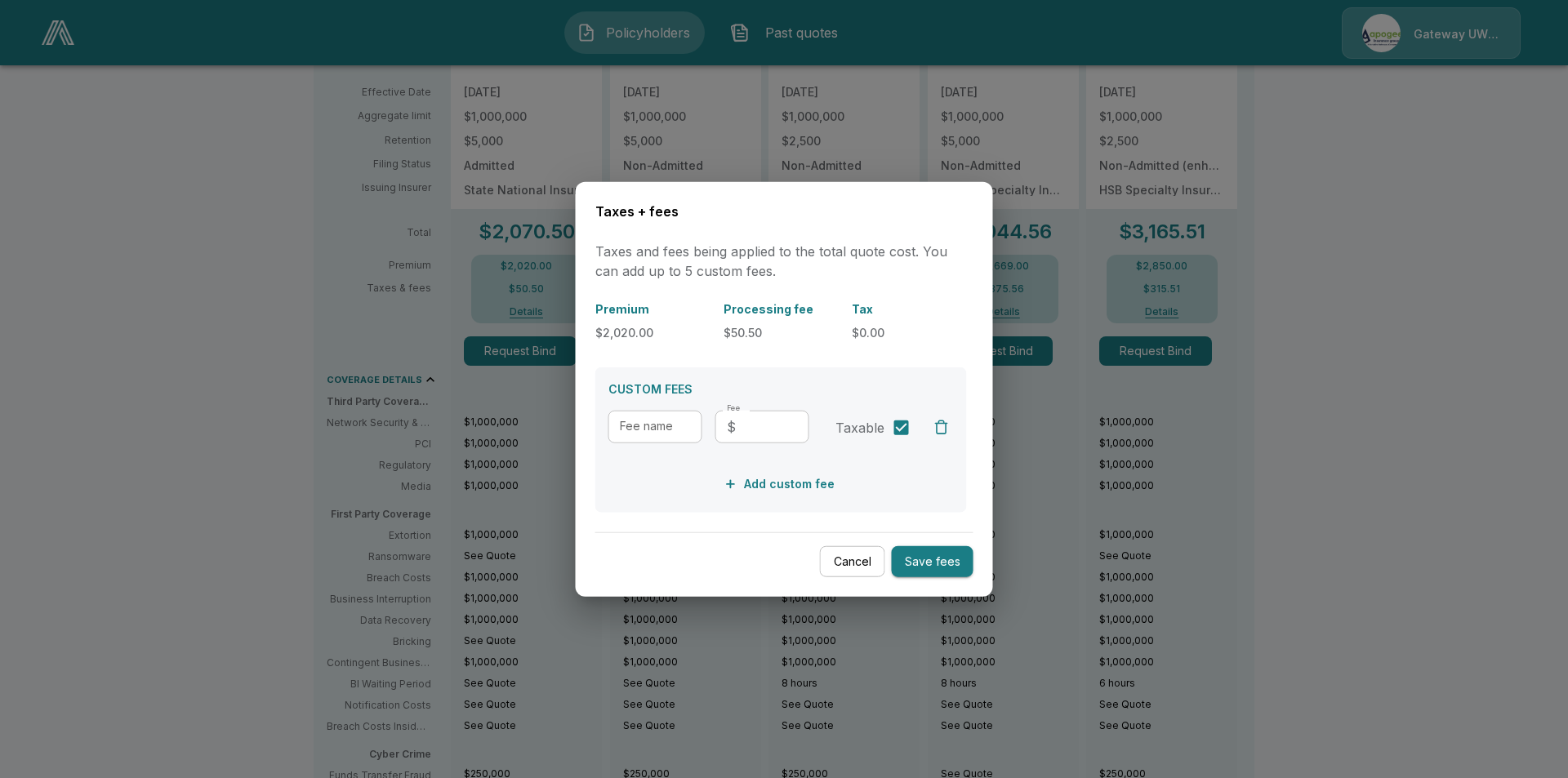
click at [833, 567] on button "Cancel" at bounding box center [852, 561] width 65 height 32
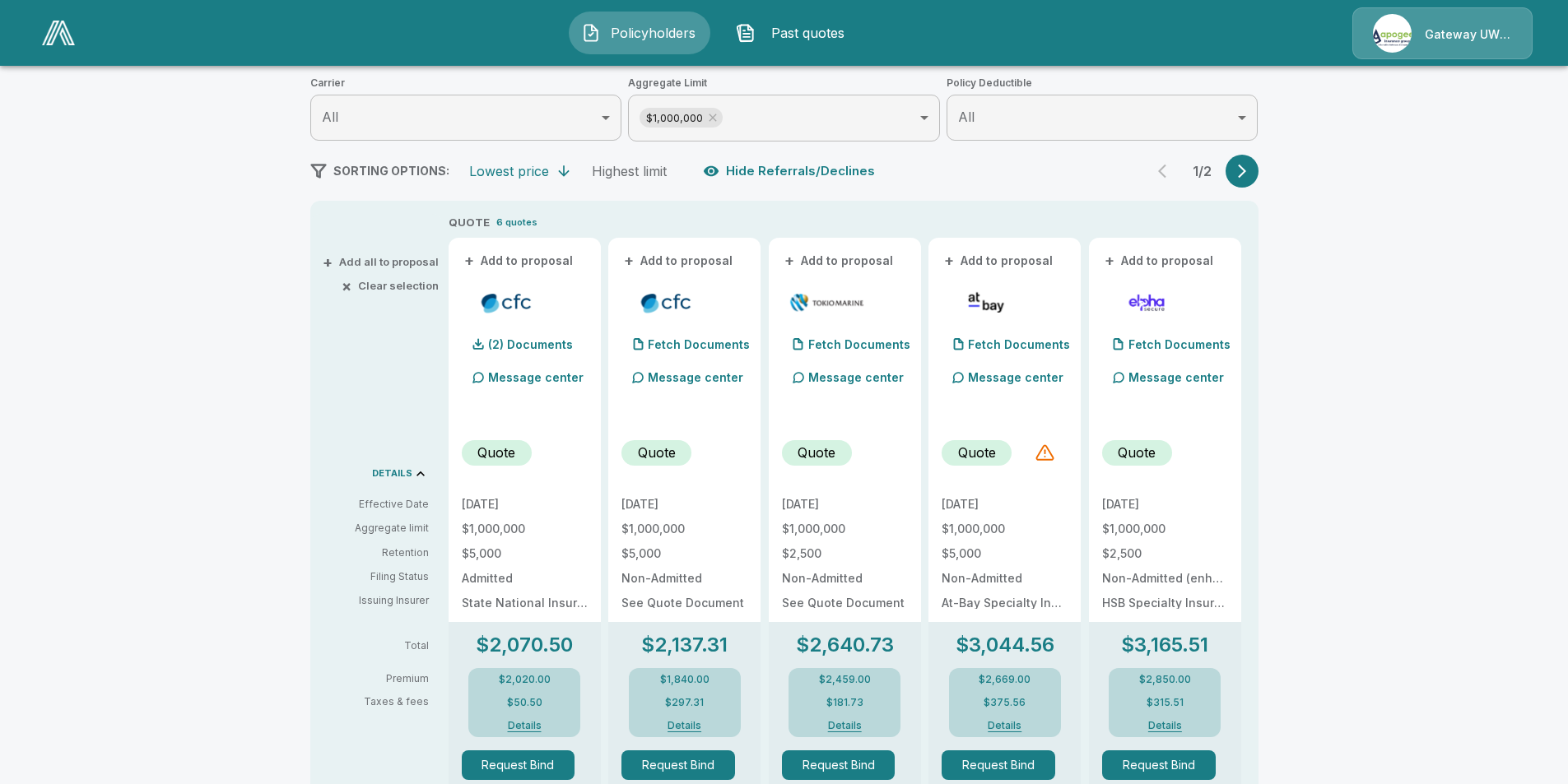
scroll to position [0, 0]
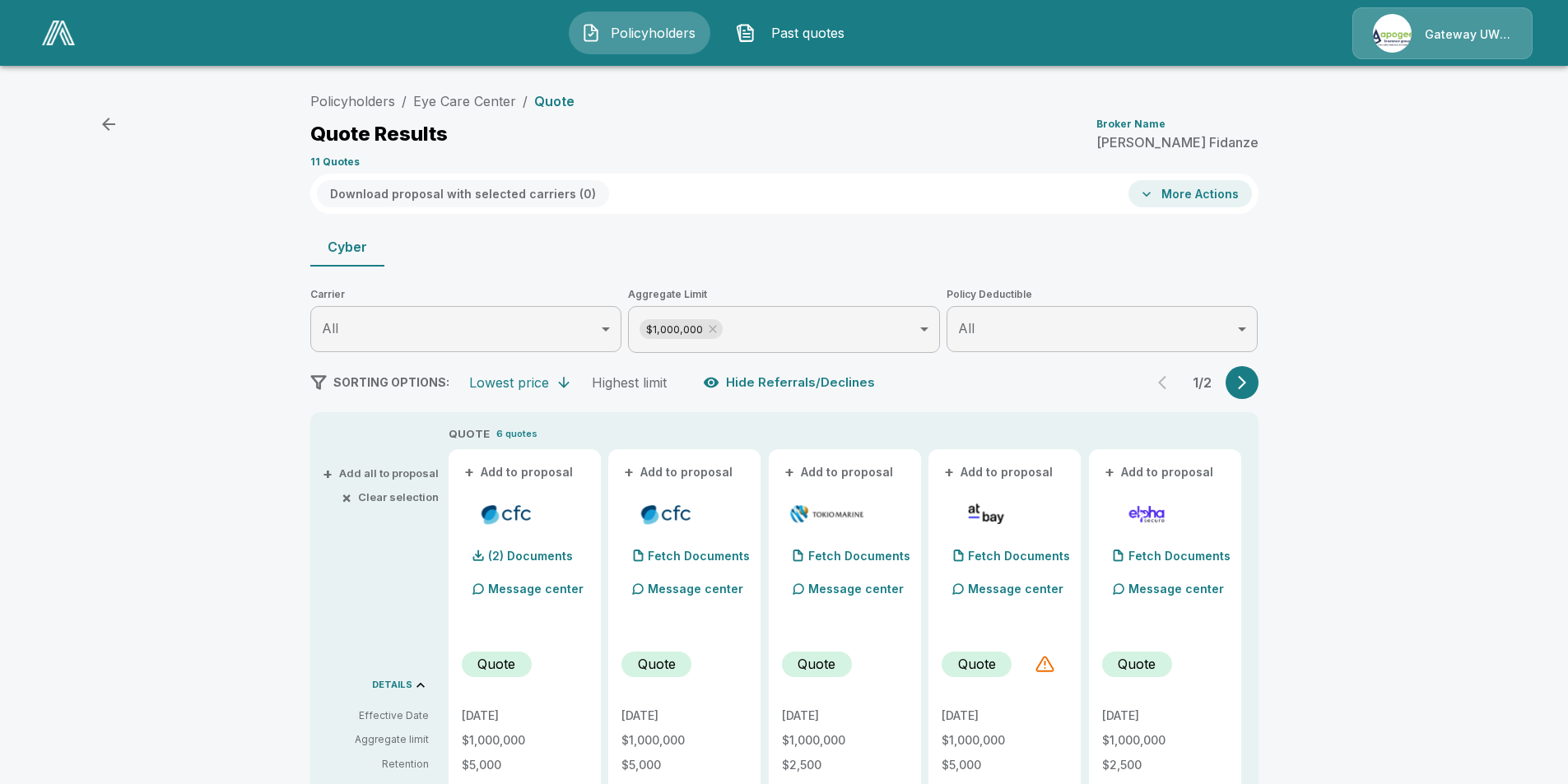
drag, startPoint x: 1236, startPoint y: 388, endPoint x: 1249, endPoint y: 382, distance: 14.3
click at [1246, 382] on icon "button" at bounding box center [1241, 382] width 8 height 14
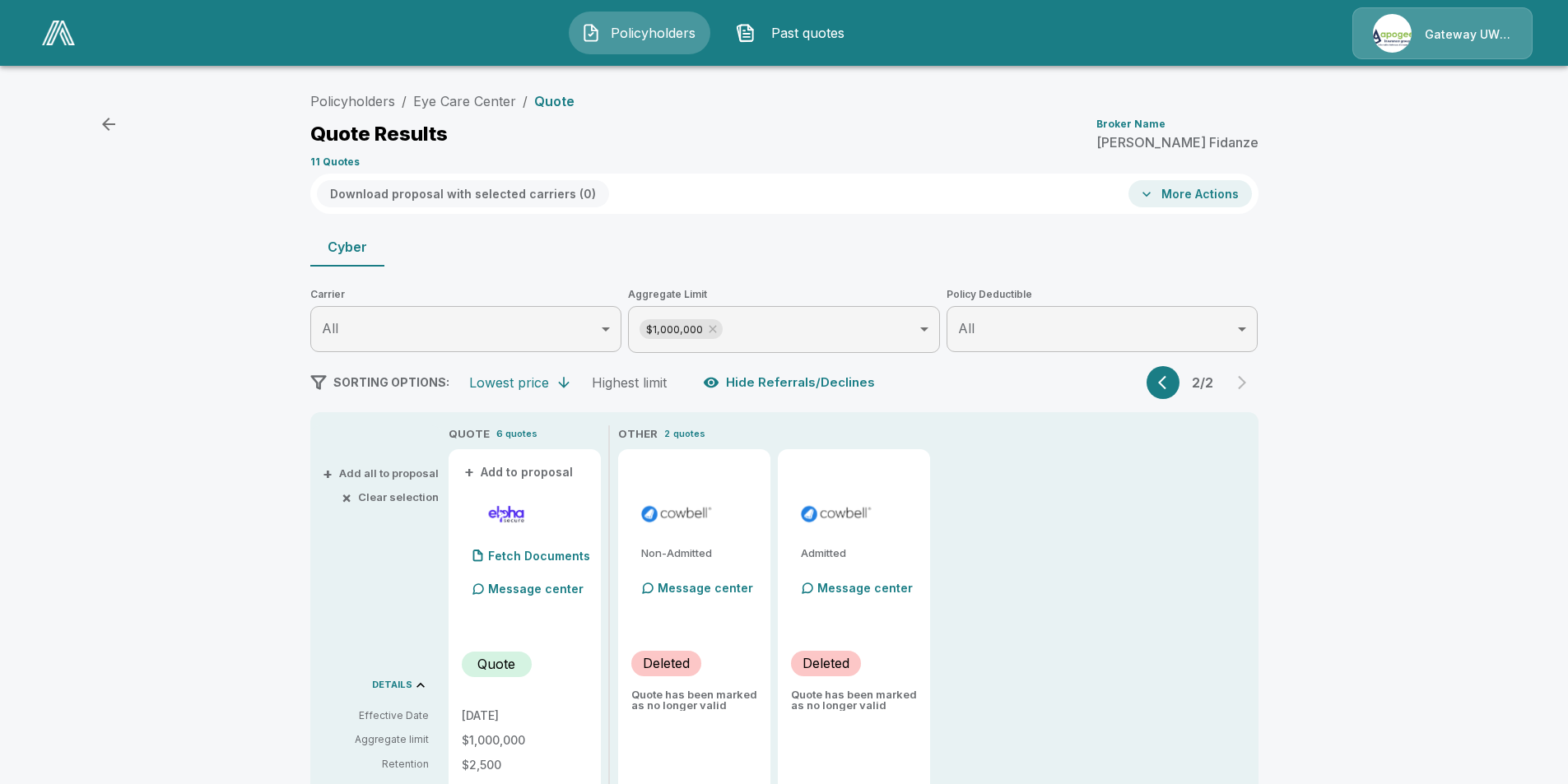
click at [1249, 382] on div "2 / 2" at bounding box center [1202, 382] width 112 height 33
click at [1186, 386] on div "2 / 2" at bounding box center [1202, 382] width 112 height 33
click at [1175, 388] on icon "button" at bounding box center [1166, 382] width 16 height 16
